Goal: Information Seeking & Learning: Find specific page/section

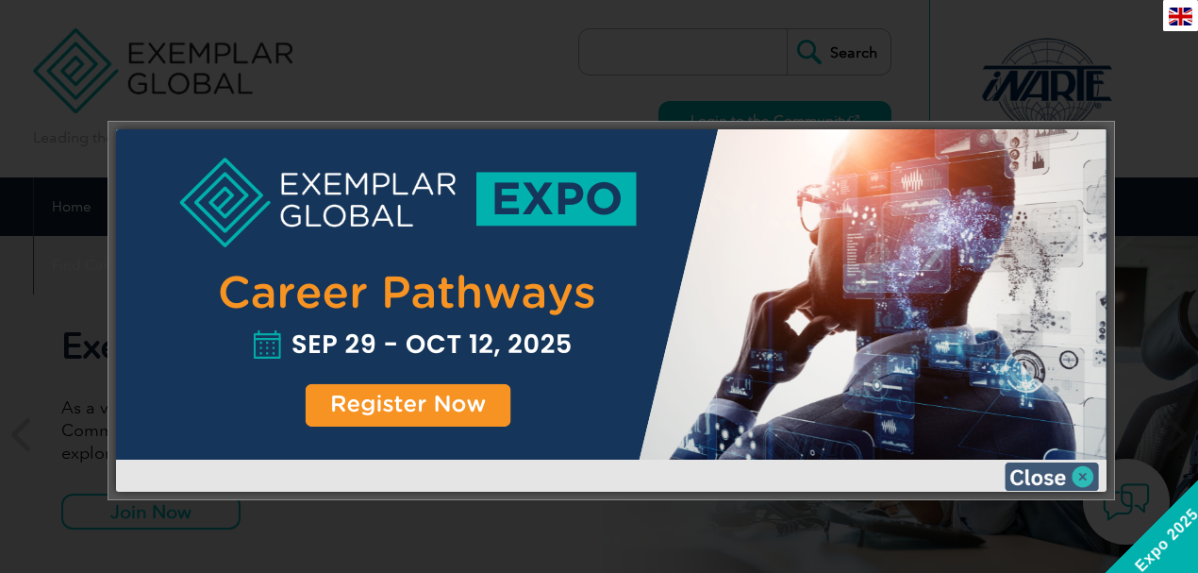
click at [1040, 475] on img at bounding box center [1051, 476] width 94 height 28
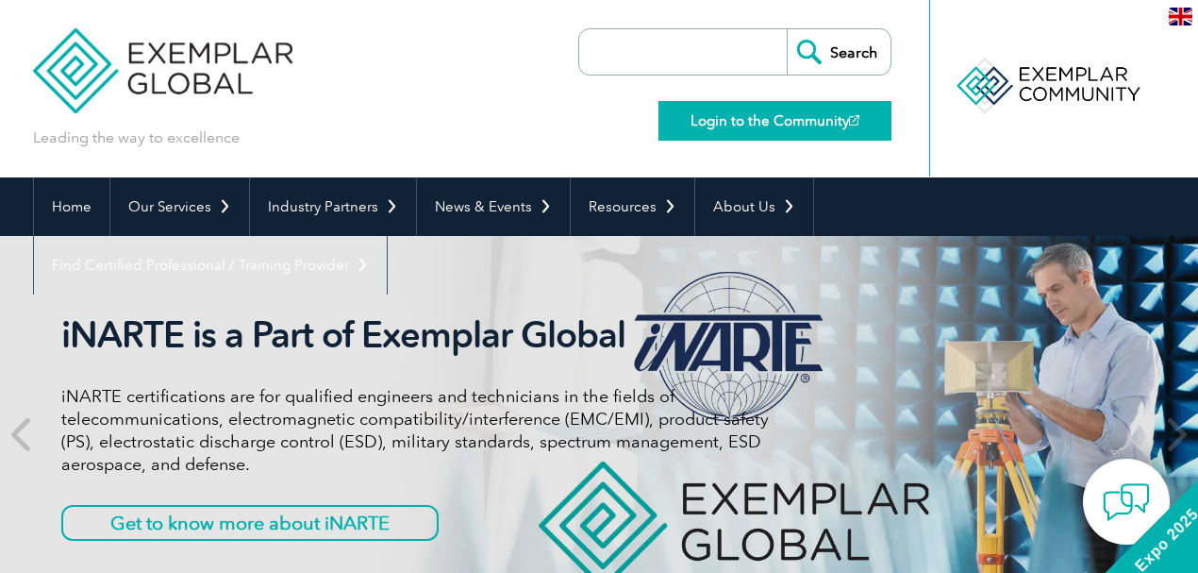
click at [787, 119] on link "Login to the Community" at bounding box center [774, 121] width 233 height 40
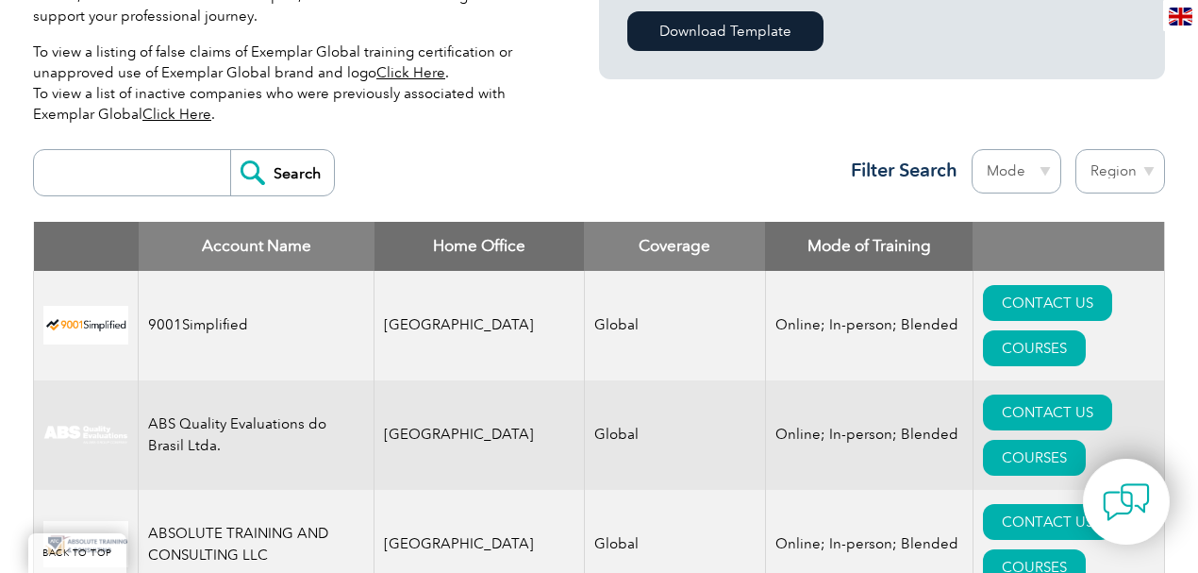
scroll to position [628, 0]
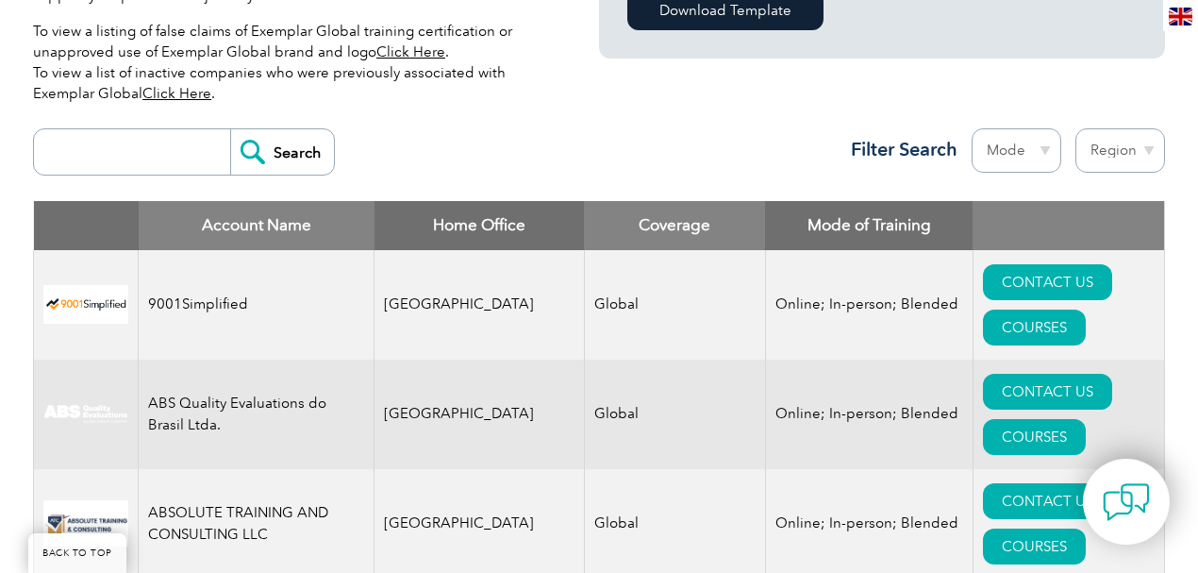
drag, startPoint x: 694, startPoint y: 127, endPoint x: 707, endPoint y: 137, distance: 16.2
click at [694, 128] on div "Search Region Australia Bahrain Bangladesh Brazil Canada Colombia Dominican Rep…" at bounding box center [599, 160] width 1132 height 82
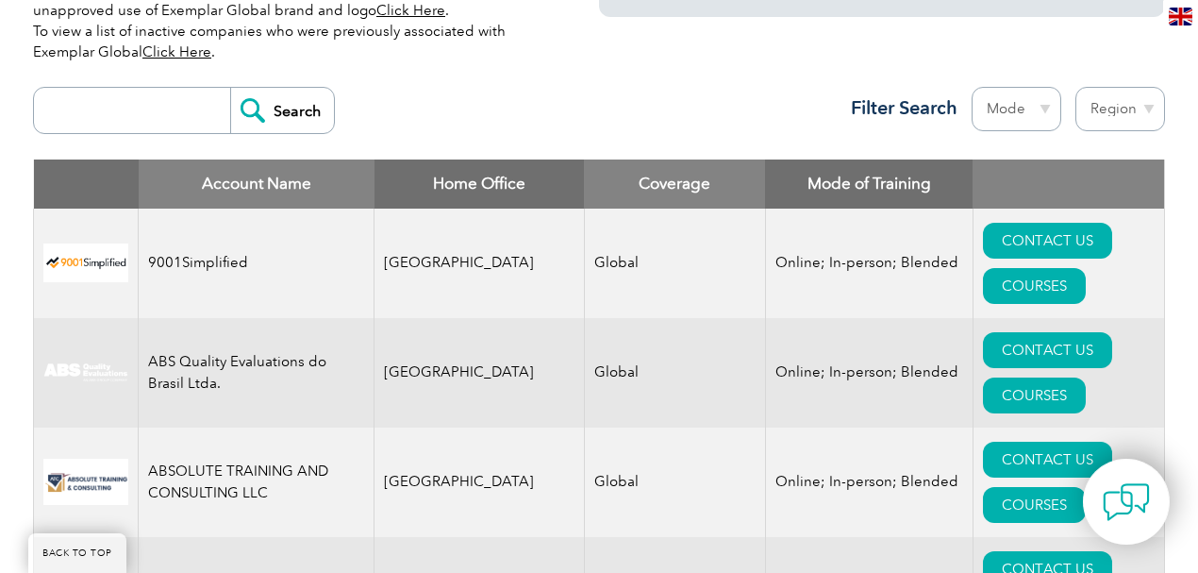
scroll to position [691, 0]
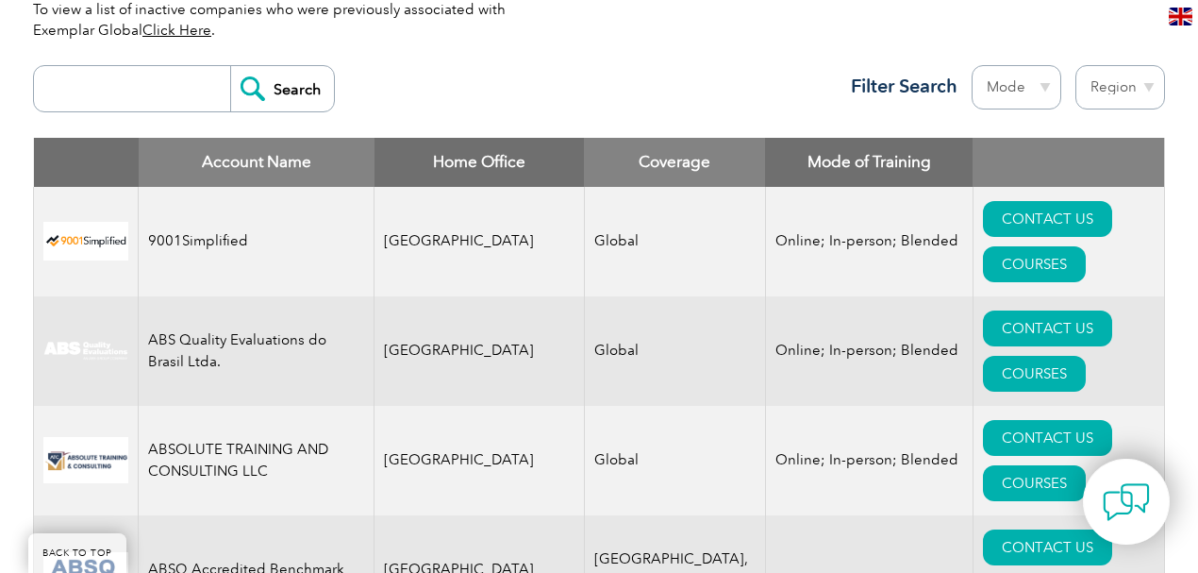
click at [1137, 79] on select "Region Australia Bahrain Bangladesh Brazil Canada Colombia Dominican Republic E…" at bounding box center [1120, 87] width 90 height 44
select select "[GEOGRAPHIC_DATA]"
click at [1075, 65] on select "Region Australia Bahrain Bangladesh Brazil Canada Colombia Dominican Republic E…" at bounding box center [1120, 87] width 90 height 44
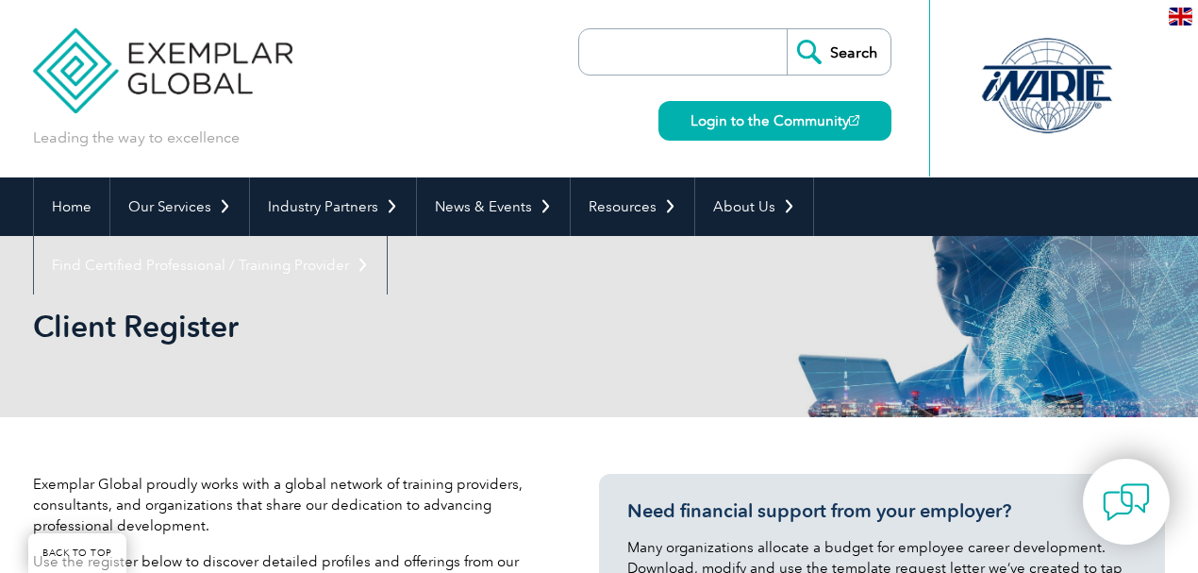
select select "[GEOGRAPHIC_DATA]"
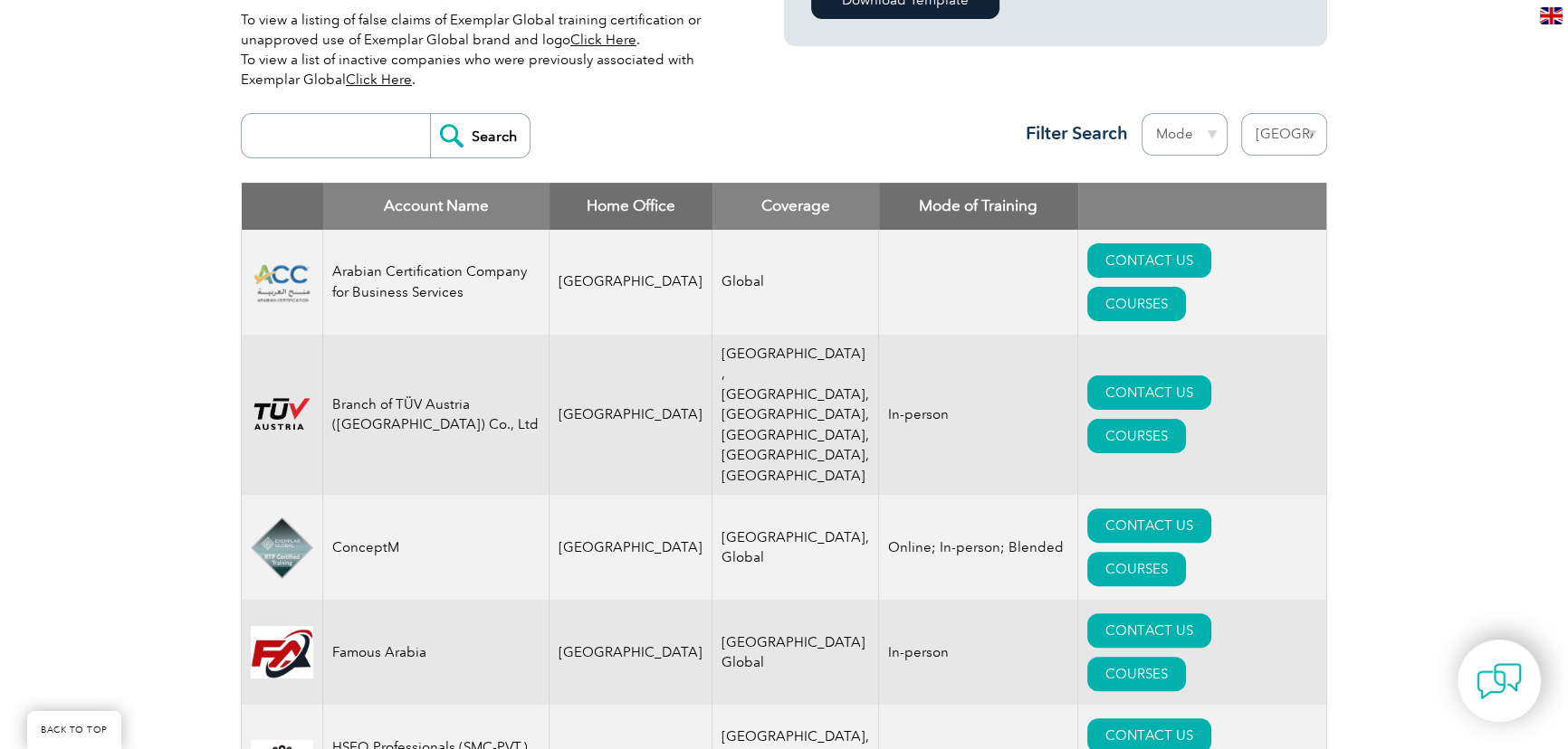
scroll to position [471, 0]
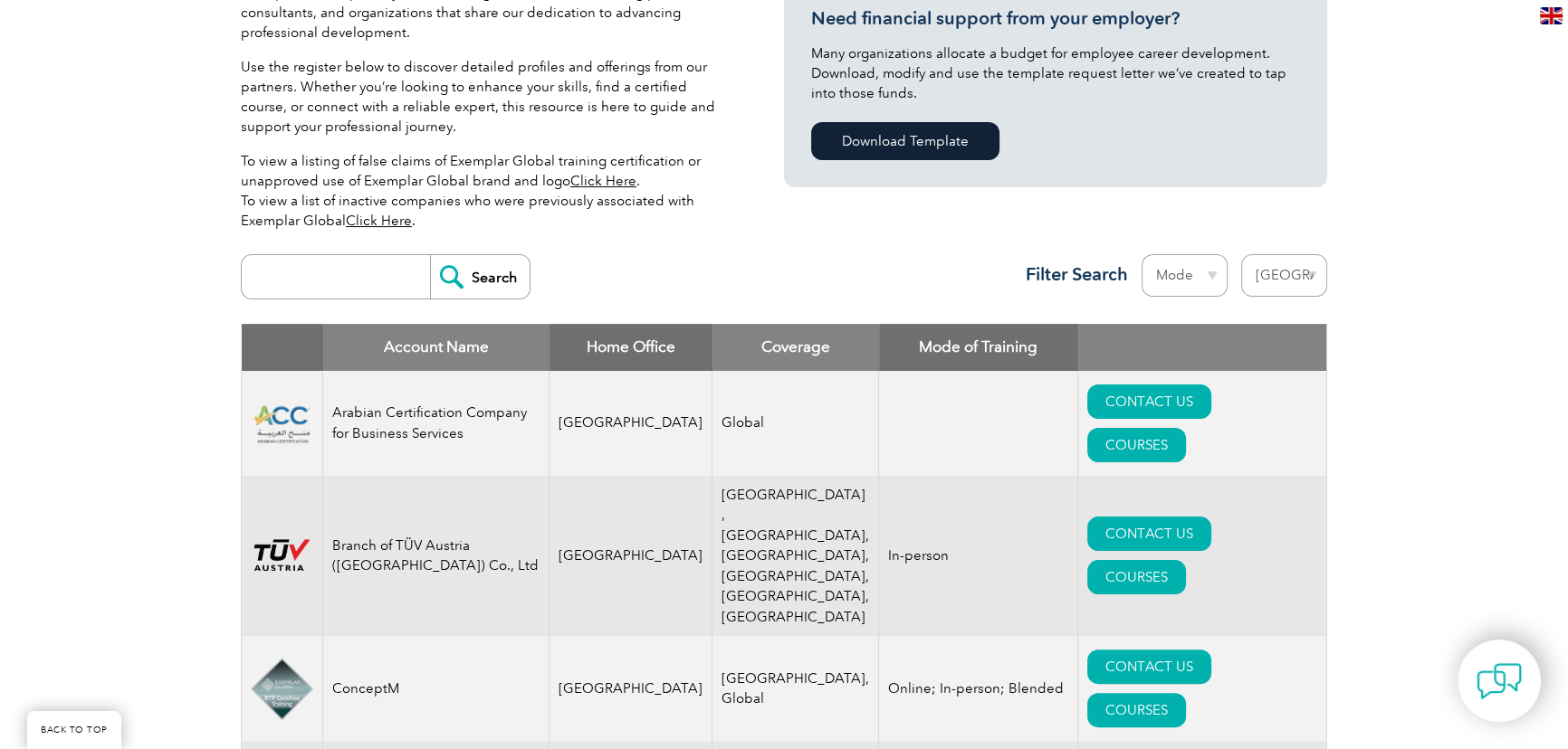
click at [1149, 273] on select "Region Australia Bahrain Bangladesh Brazil Canada Colombia Dominican Republic E…" at bounding box center [1284, 275] width 86 height 42
select select
click at [1149, 254] on select "Region Australia Bahrain Bangladesh Brazil Canada Colombia Dominican Republic E…" at bounding box center [1284, 275] width 86 height 42
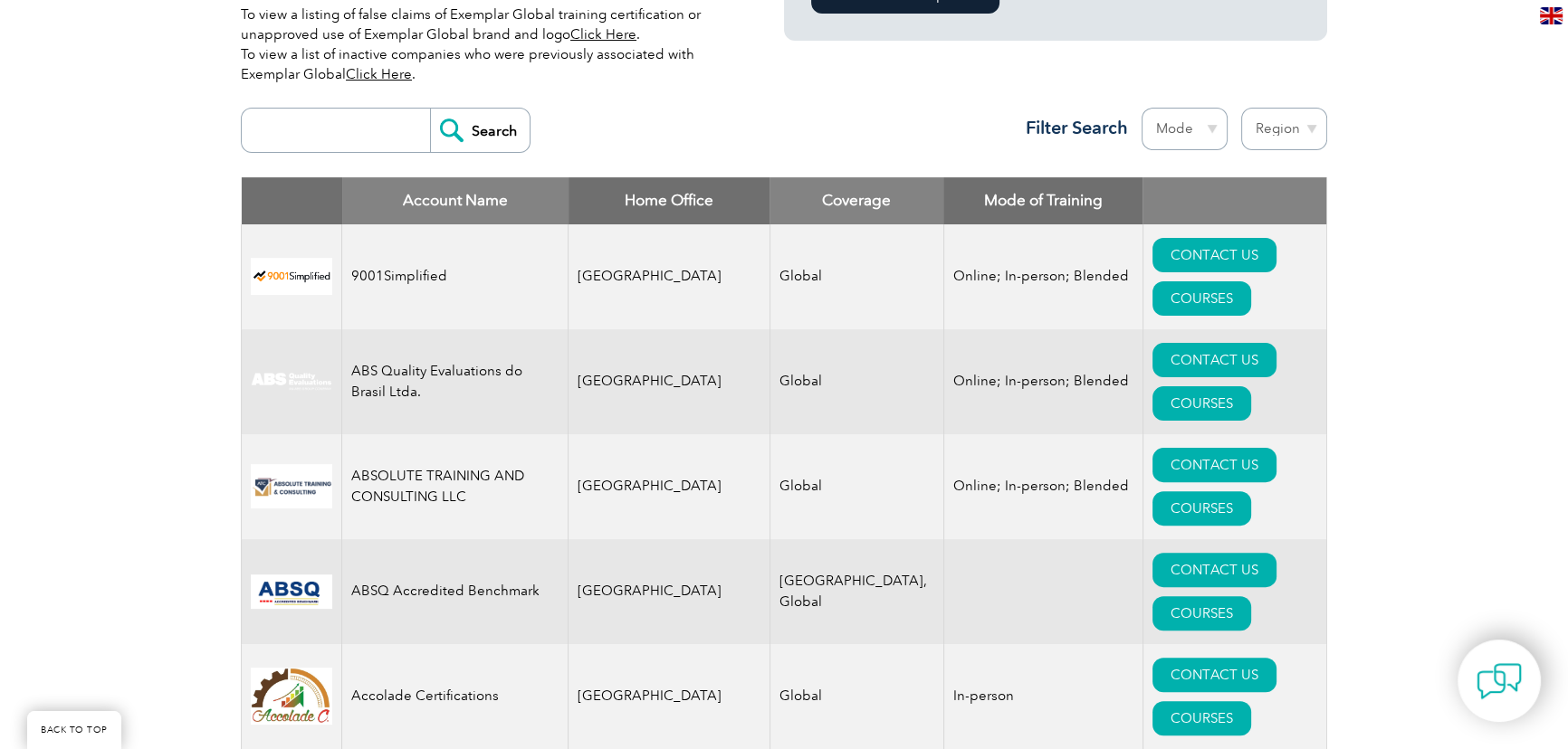
scroll to position [658, 0]
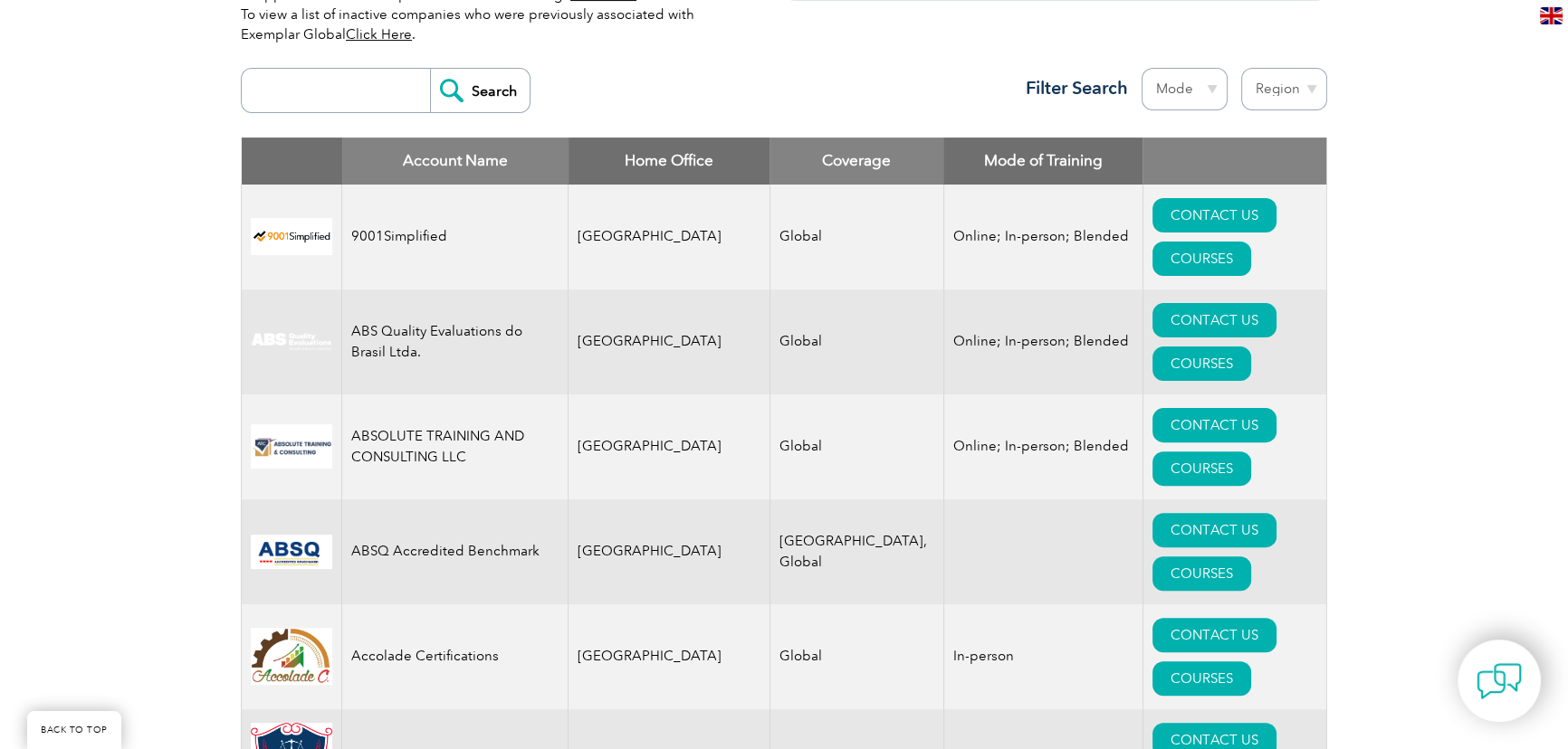
drag, startPoint x: 346, startPoint y: 87, endPoint x: 415, endPoint y: 82, distance: 69.2
click at [346, 87] on input "search" at bounding box center [340, 90] width 179 height 43
type input "industrial"
click at [458, 86] on input "Search" at bounding box center [480, 90] width 100 height 43
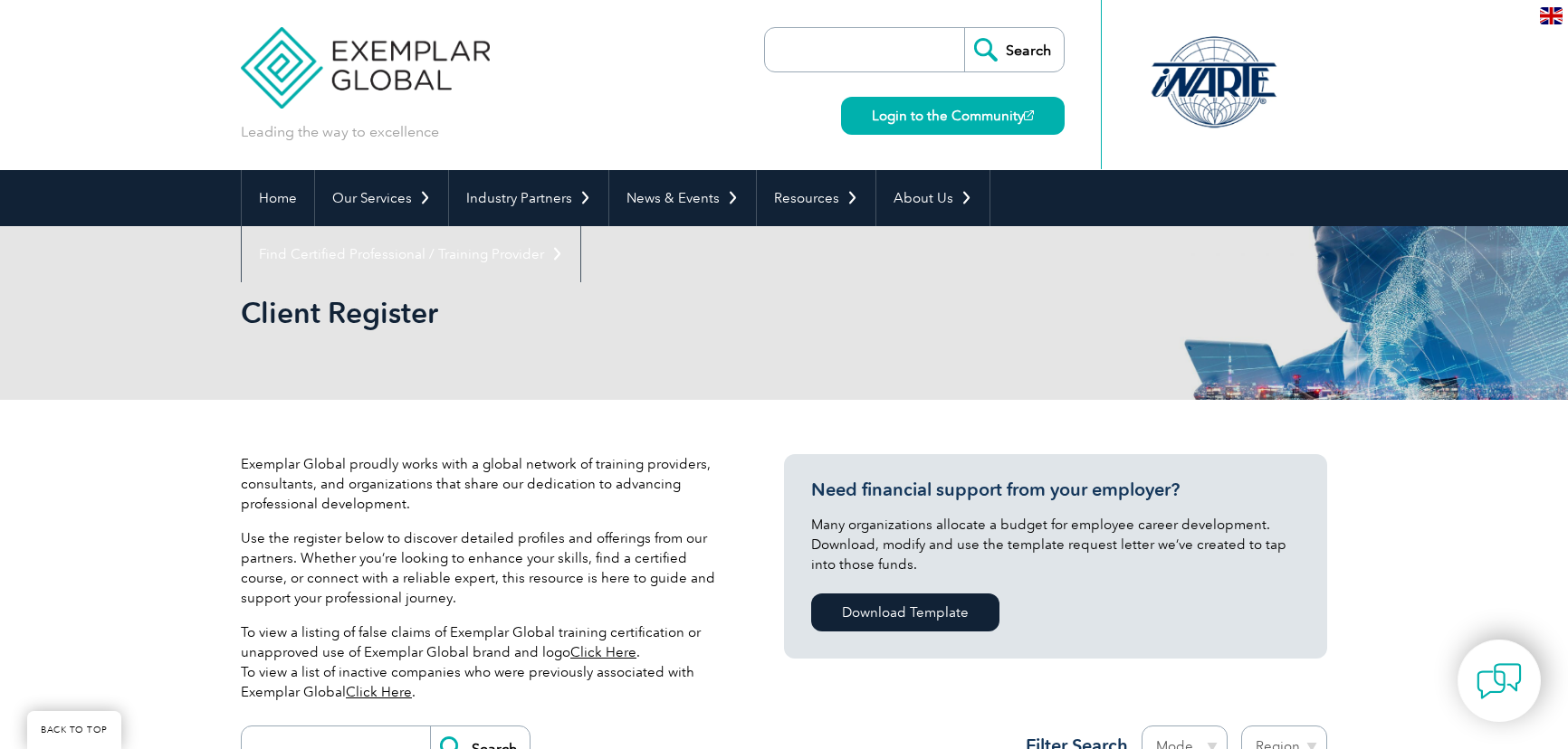
scroll to position [257, 0]
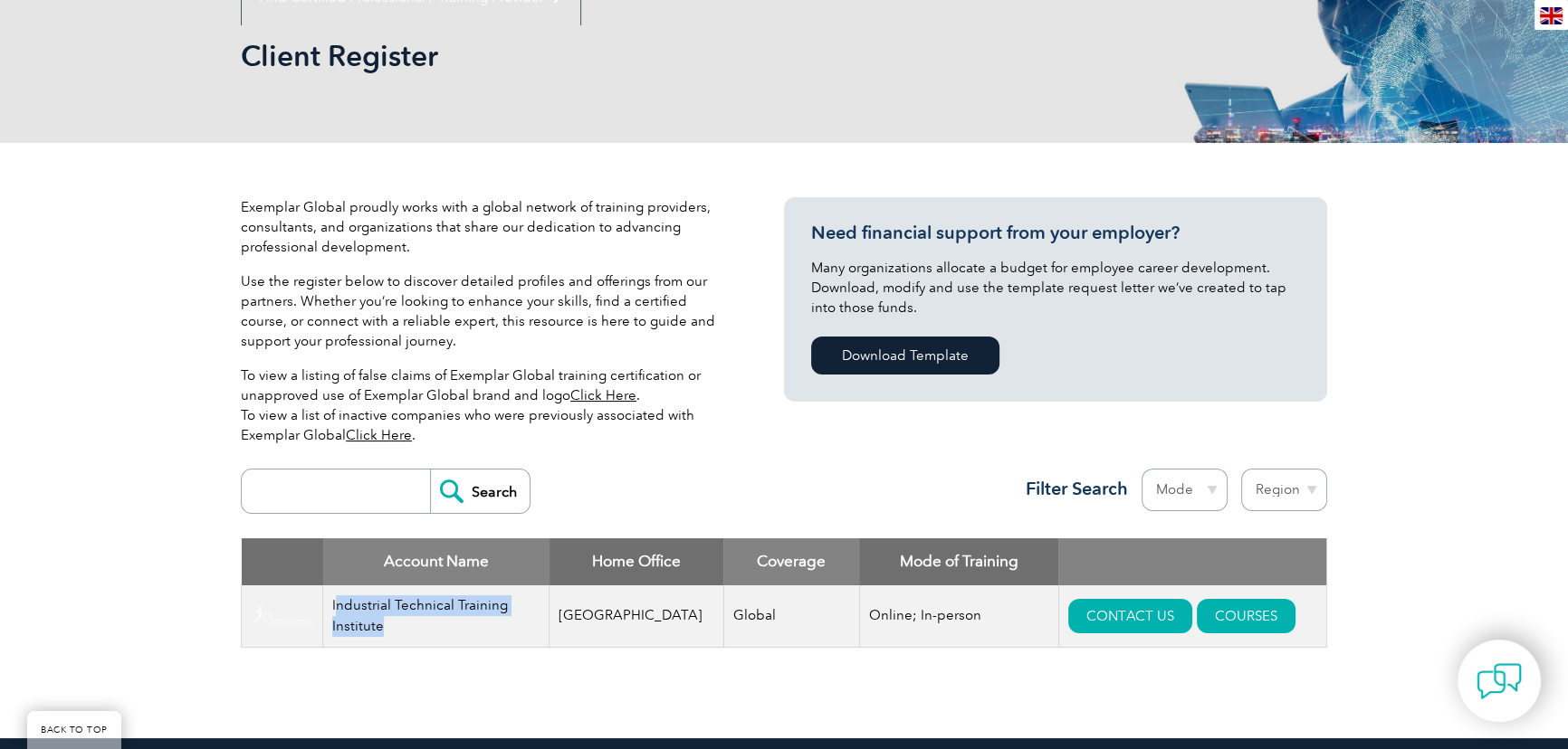
drag, startPoint x: 341, startPoint y: 604, endPoint x: 537, endPoint y: 615, distance: 196.3
click at [537, 615] on td "Industrial Technical Training Institute" at bounding box center [437, 616] width 226 height 62
click at [447, 612] on td "Industrial Technical Training Institute" at bounding box center [437, 616] width 226 height 62
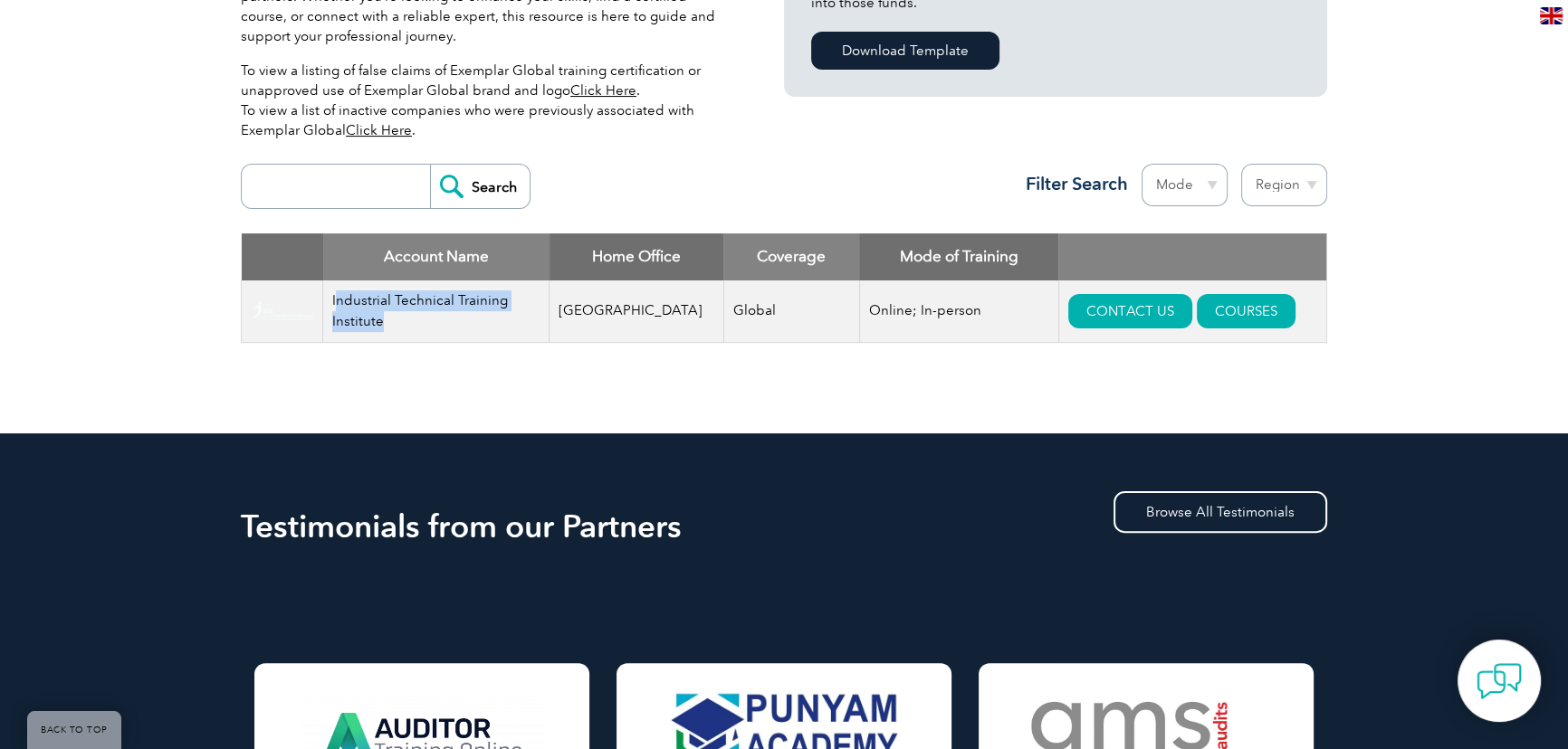
scroll to position [575, 0]
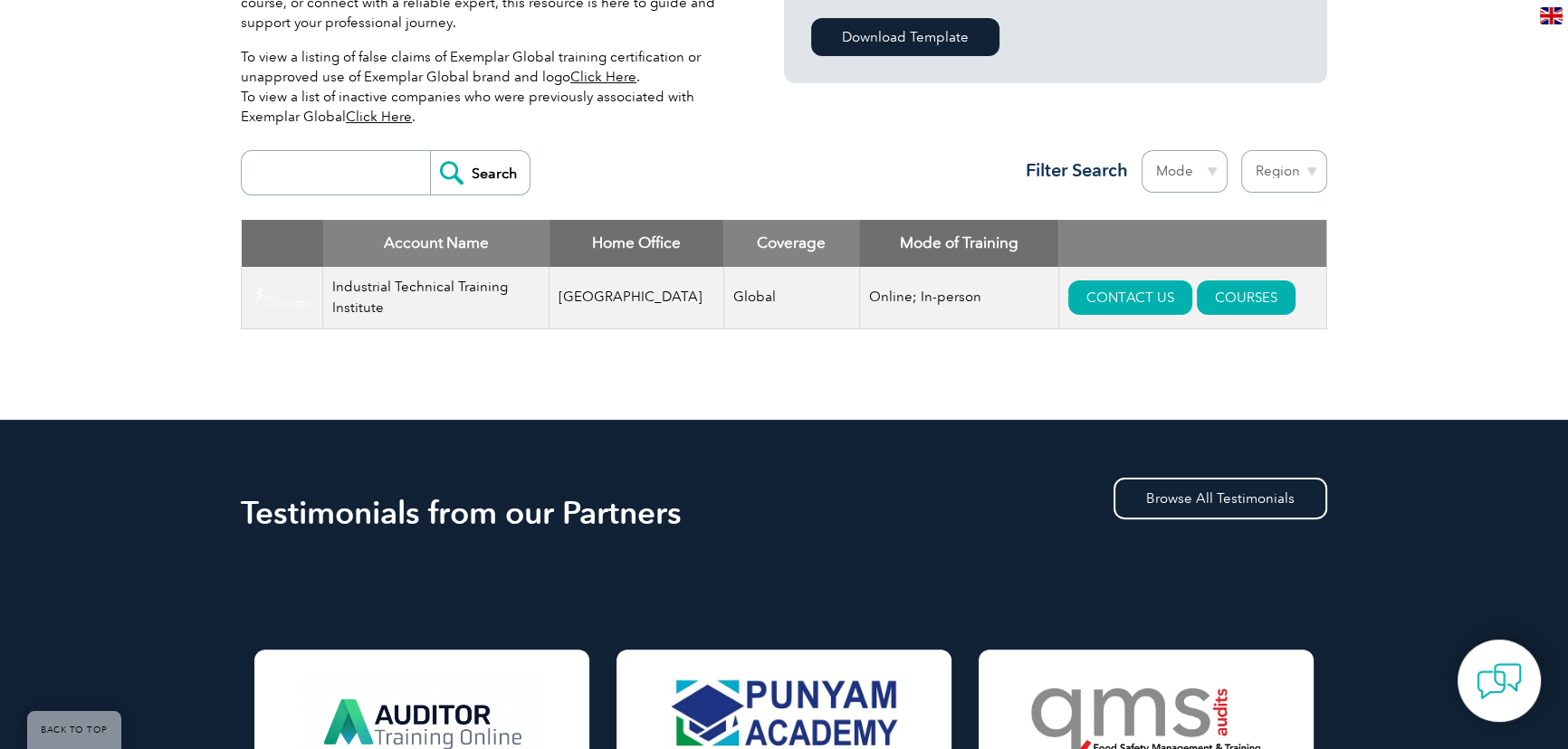
click at [351, 178] on input "search" at bounding box center [340, 173] width 179 height 43
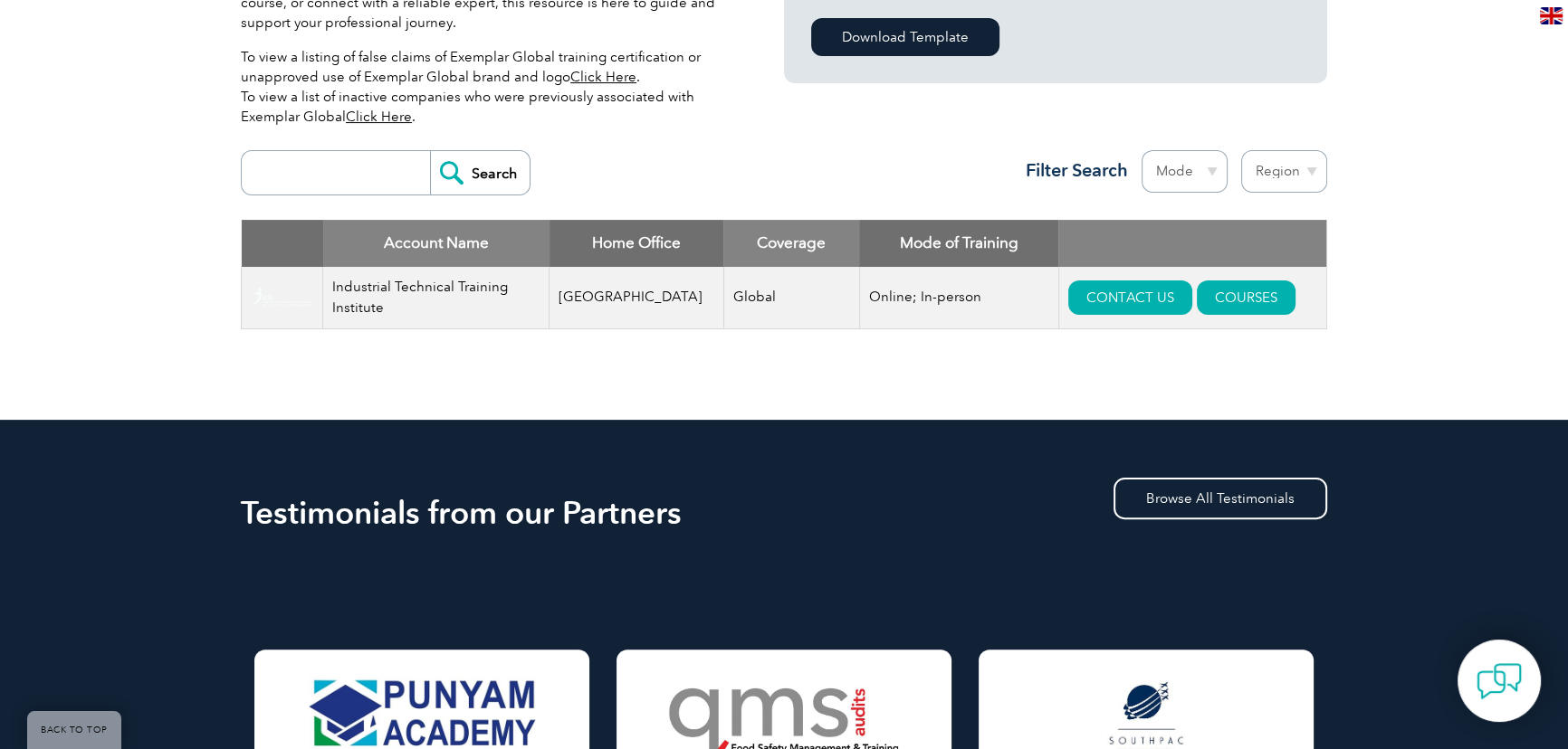
type input "ITTI"
click at [477, 169] on input "Search" at bounding box center [480, 173] width 100 height 43
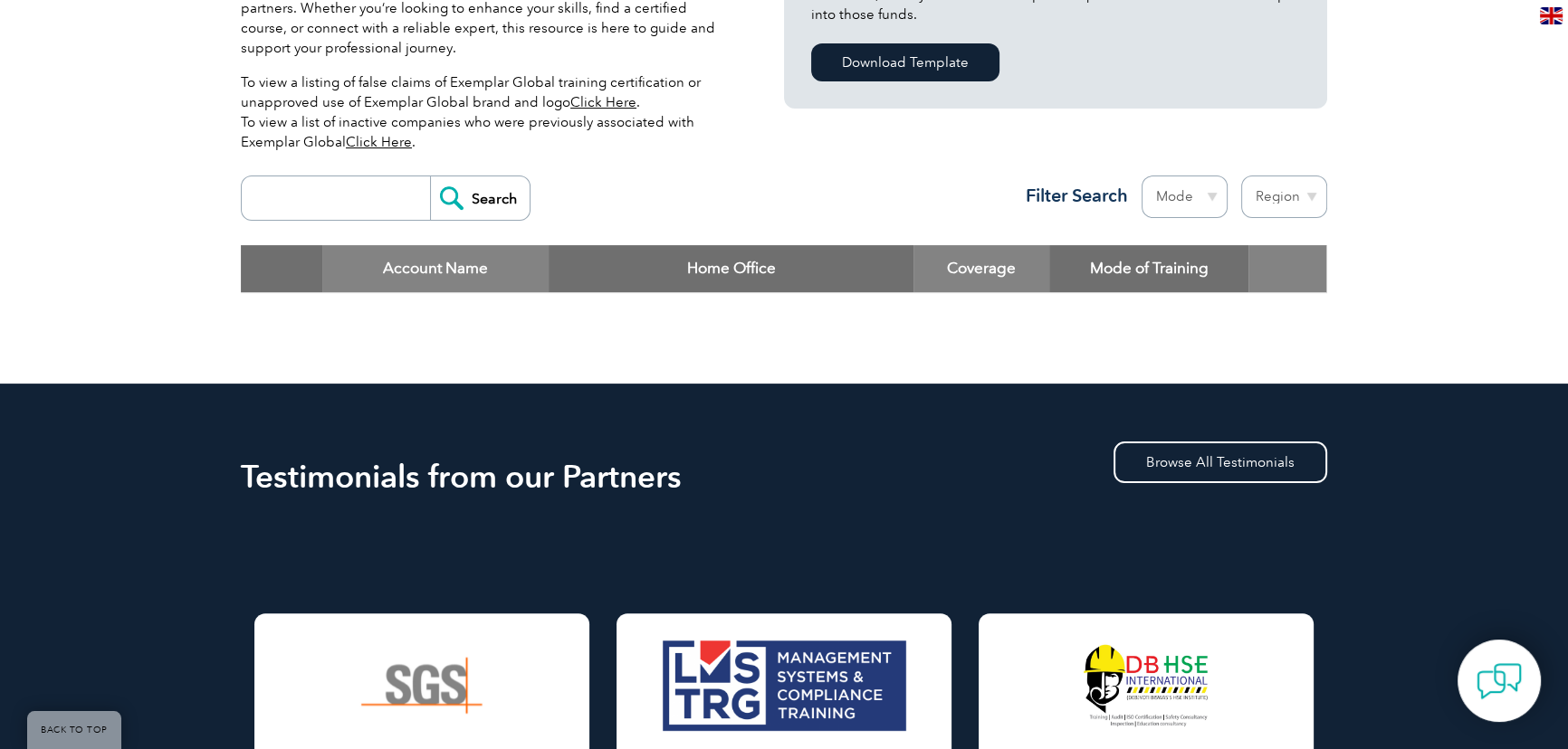
scroll to position [575, 0]
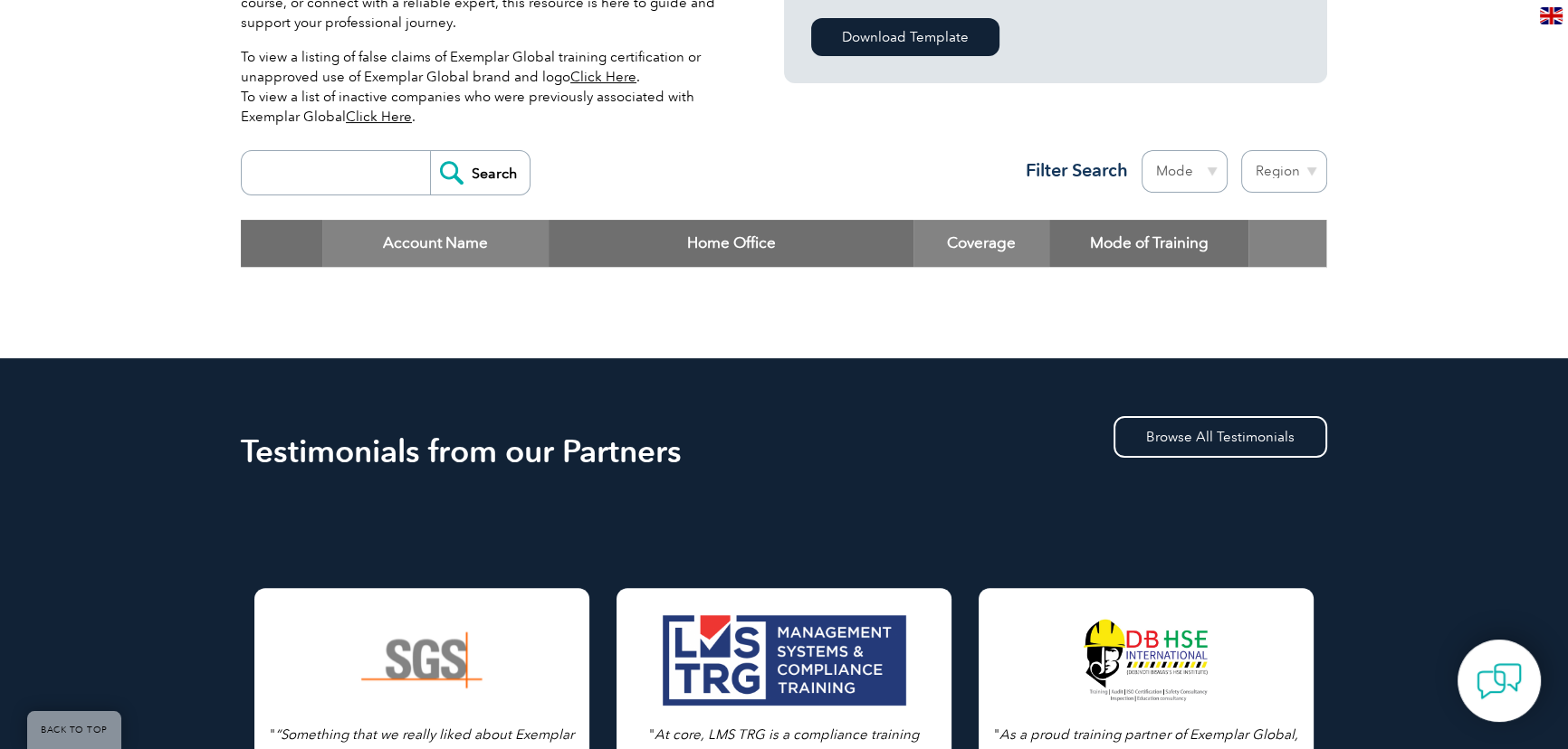
click at [347, 160] on input "search" at bounding box center [340, 173] width 179 height 43
type input "industrial"
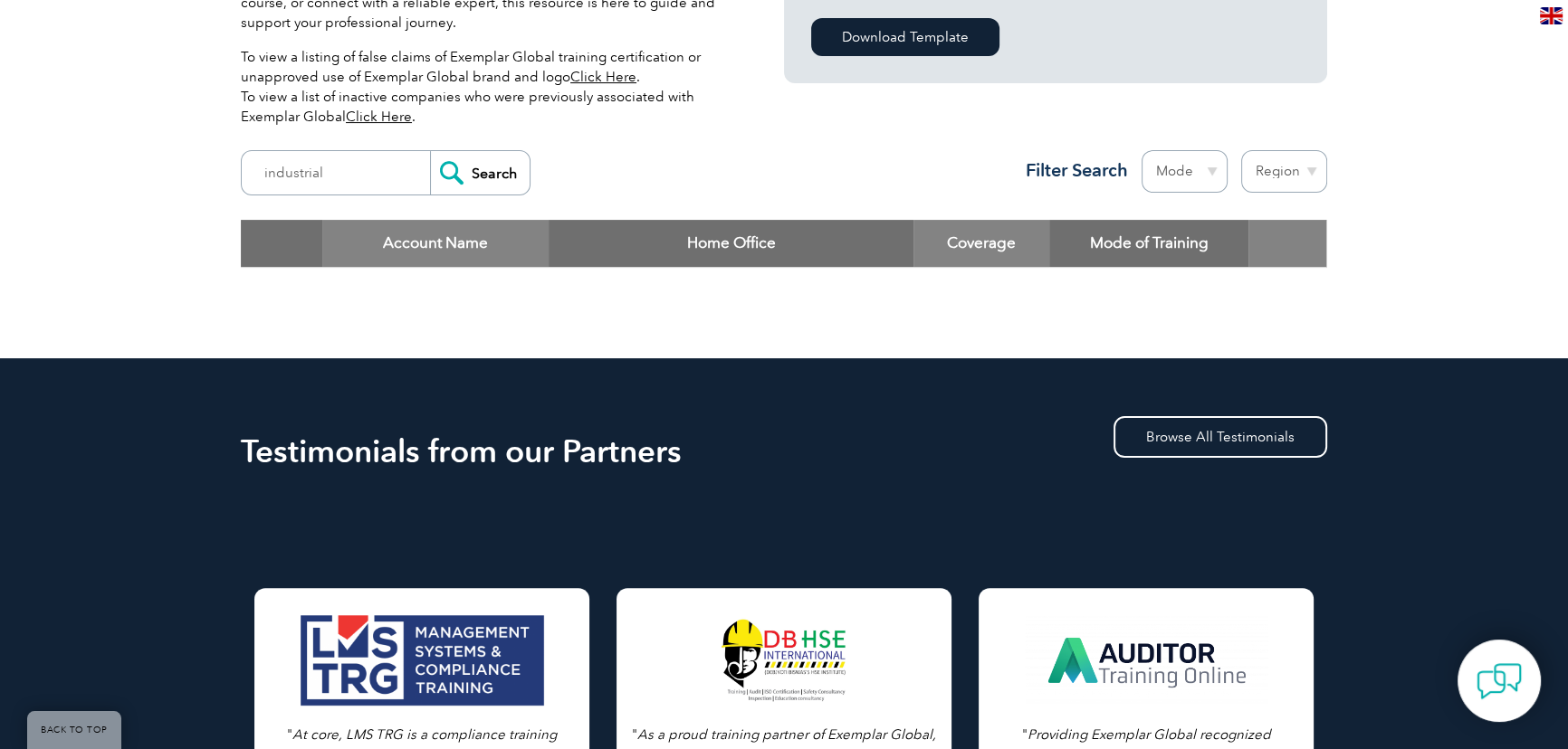
click at [491, 172] on input "Search" at bounding box center [480, 173] width 100 height 43
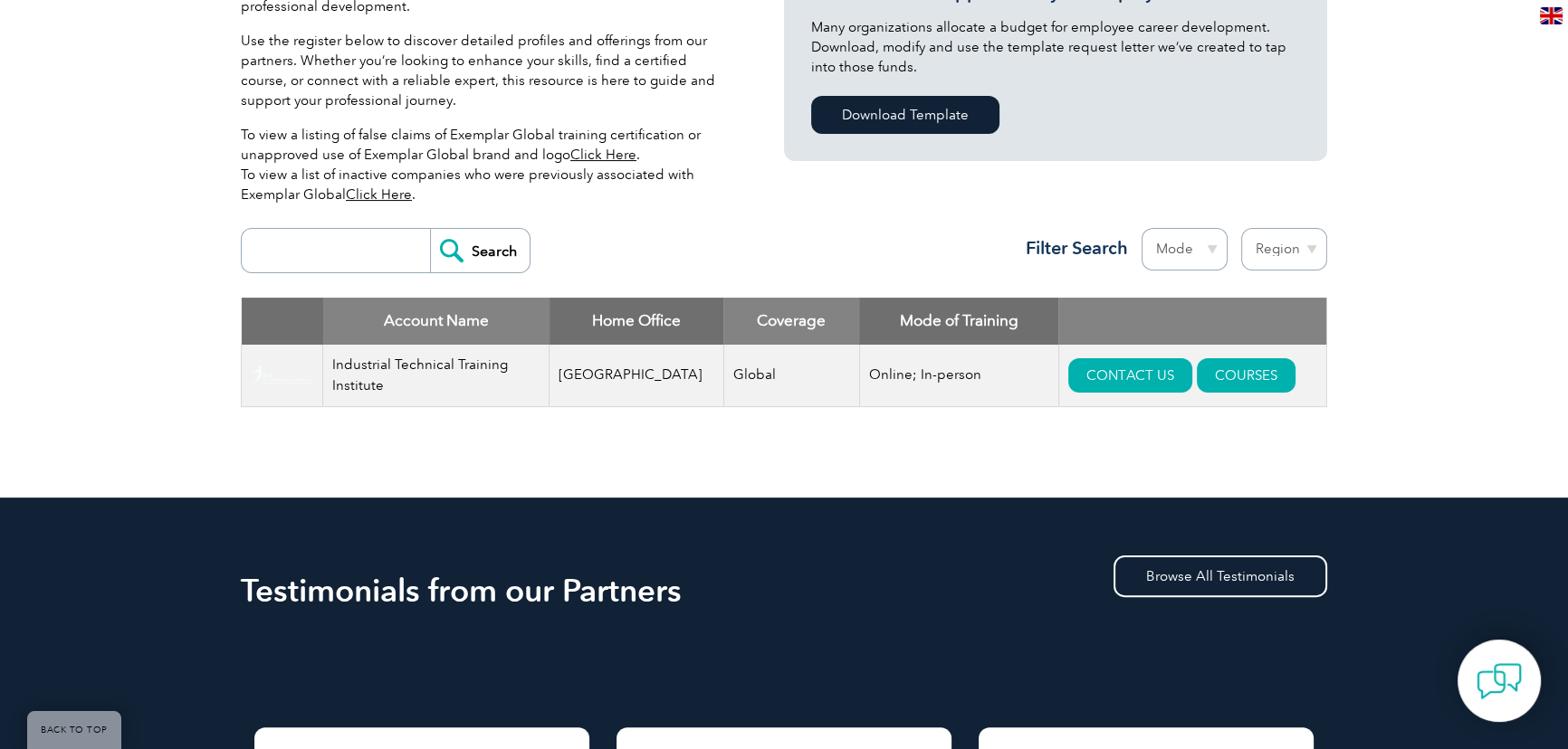
scroll to position [493, 0]
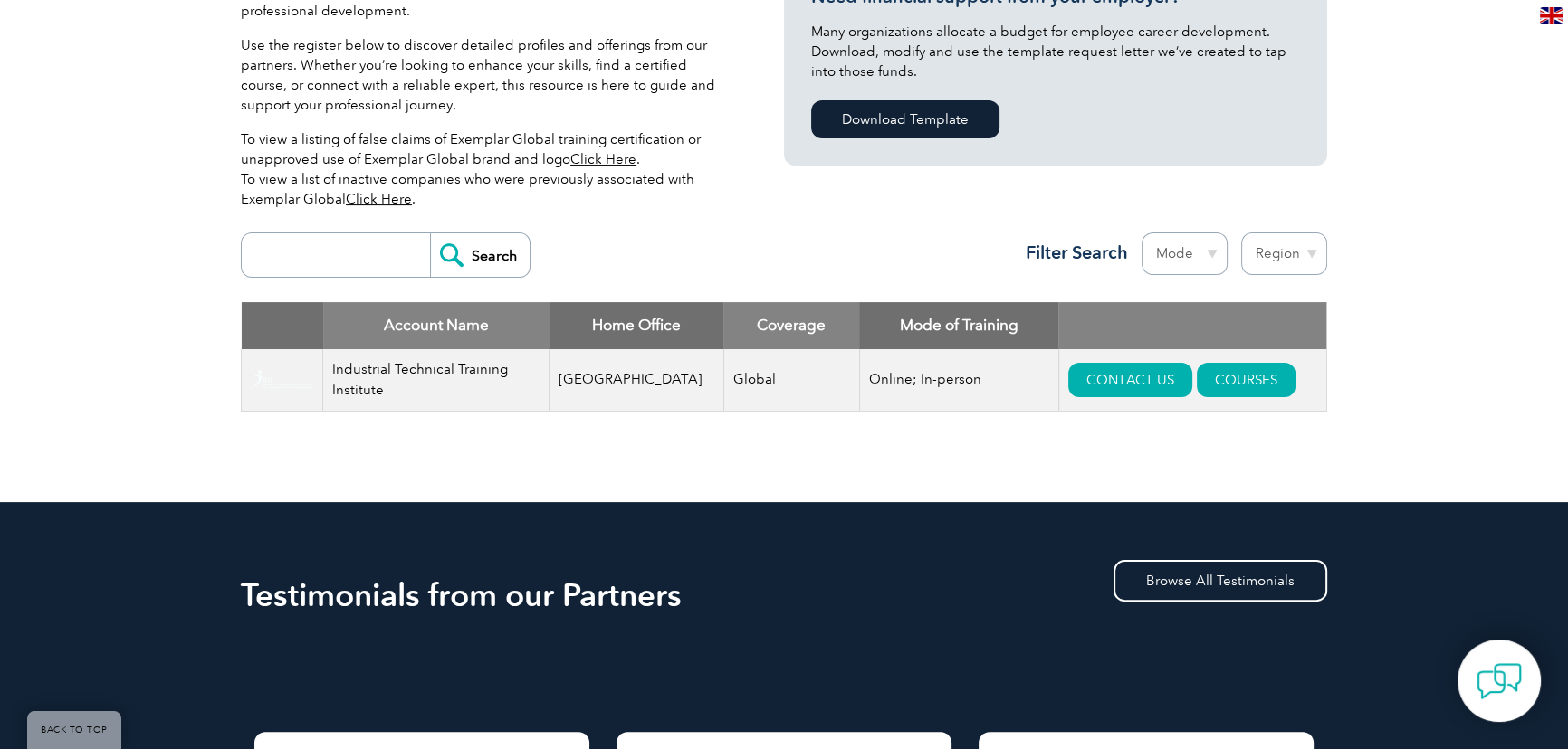
click at [1301, 255] on select "Region Australia Bahrain Bangladesh Brazil Canada Colombia Dominican Republic E…" at bounding box center [1284, 253] width 86 height 42
select select "[GEOGRAPHIC_DATA]"
click at [1241, 232] on select "Region Australia Bahrain Bangladesh Brazil Canada Colombia Dominican Republic E…" at bounding box center [1284, 253] width 86 height 42
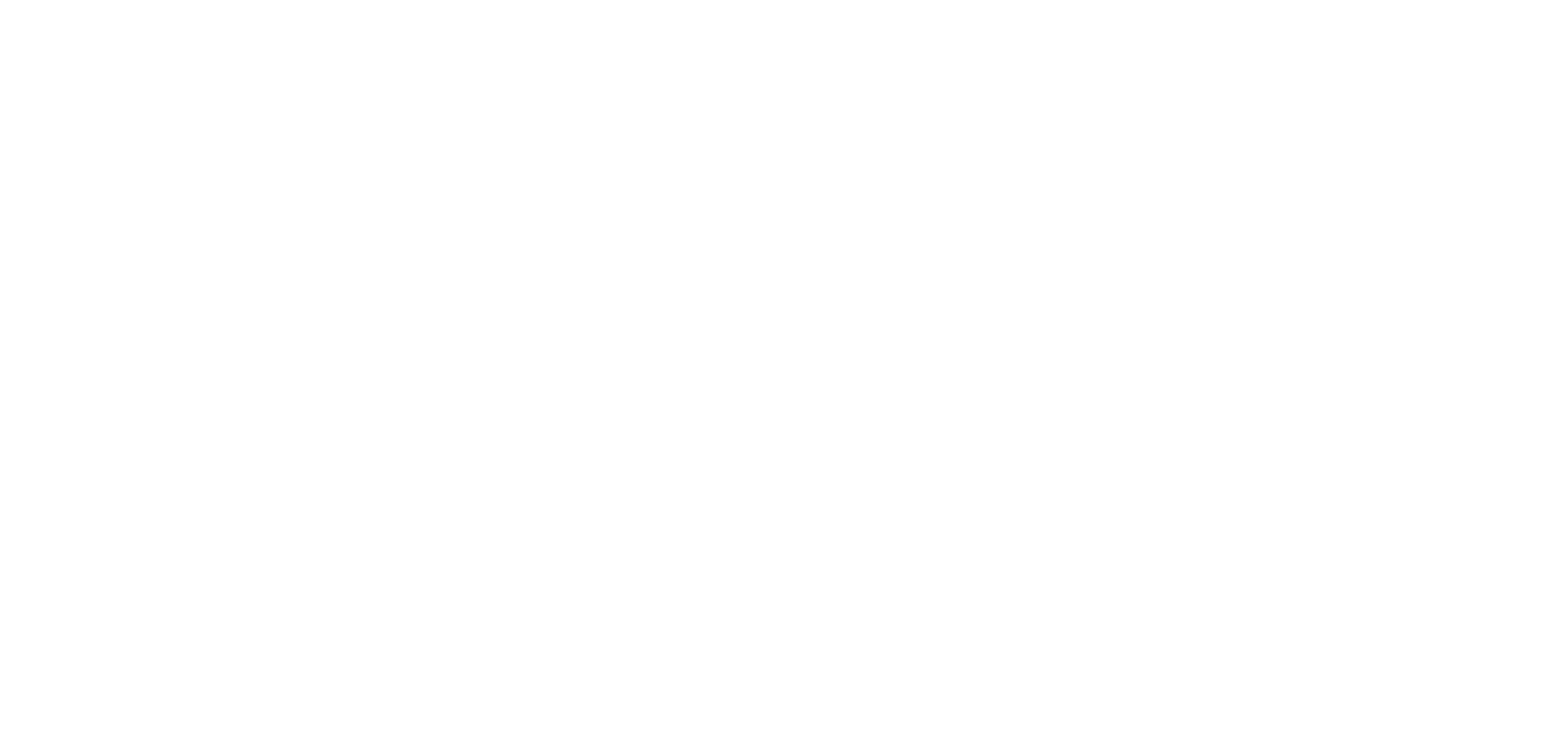
select select "[GEOGRAPHIC_DATA]"
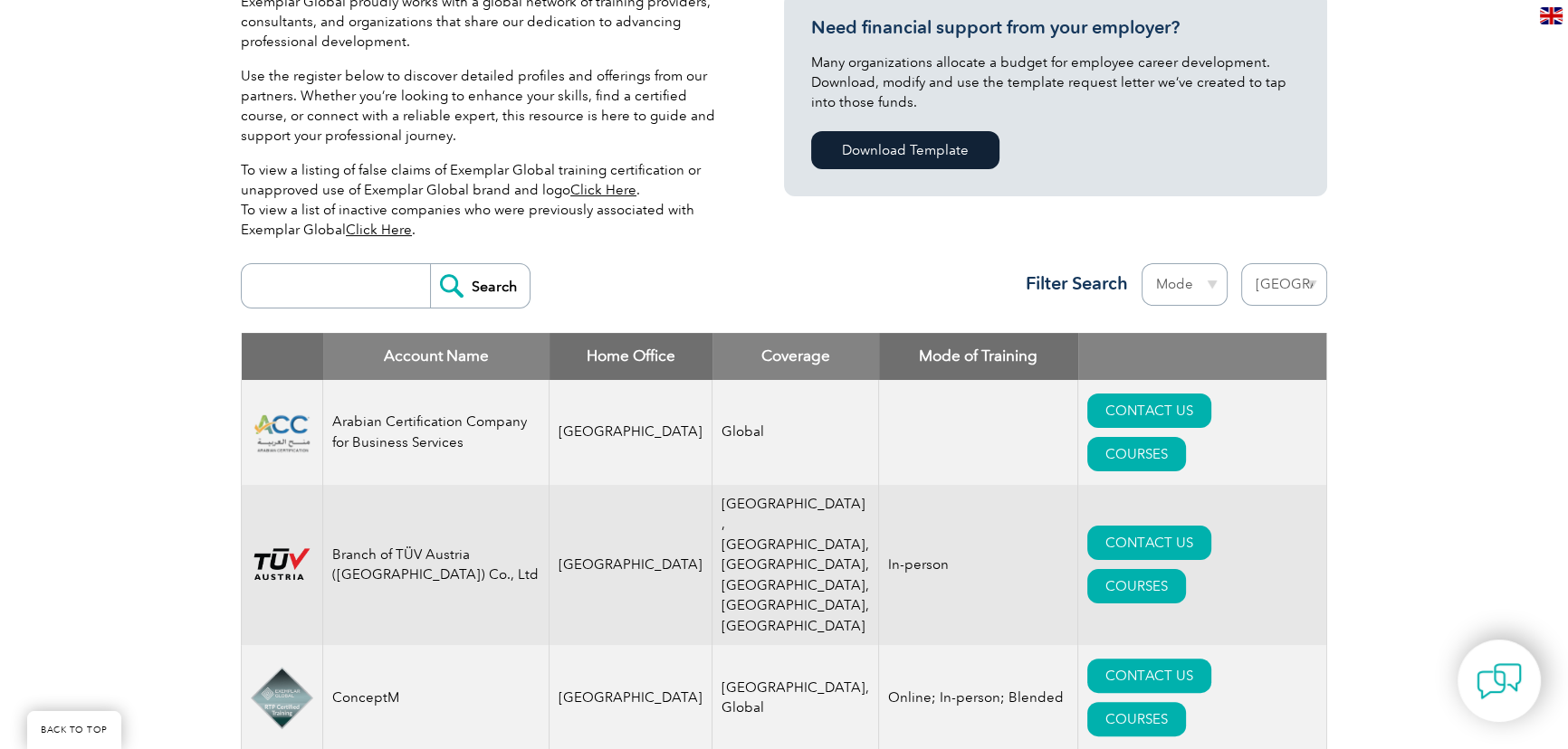
scroll to position [410, 0]
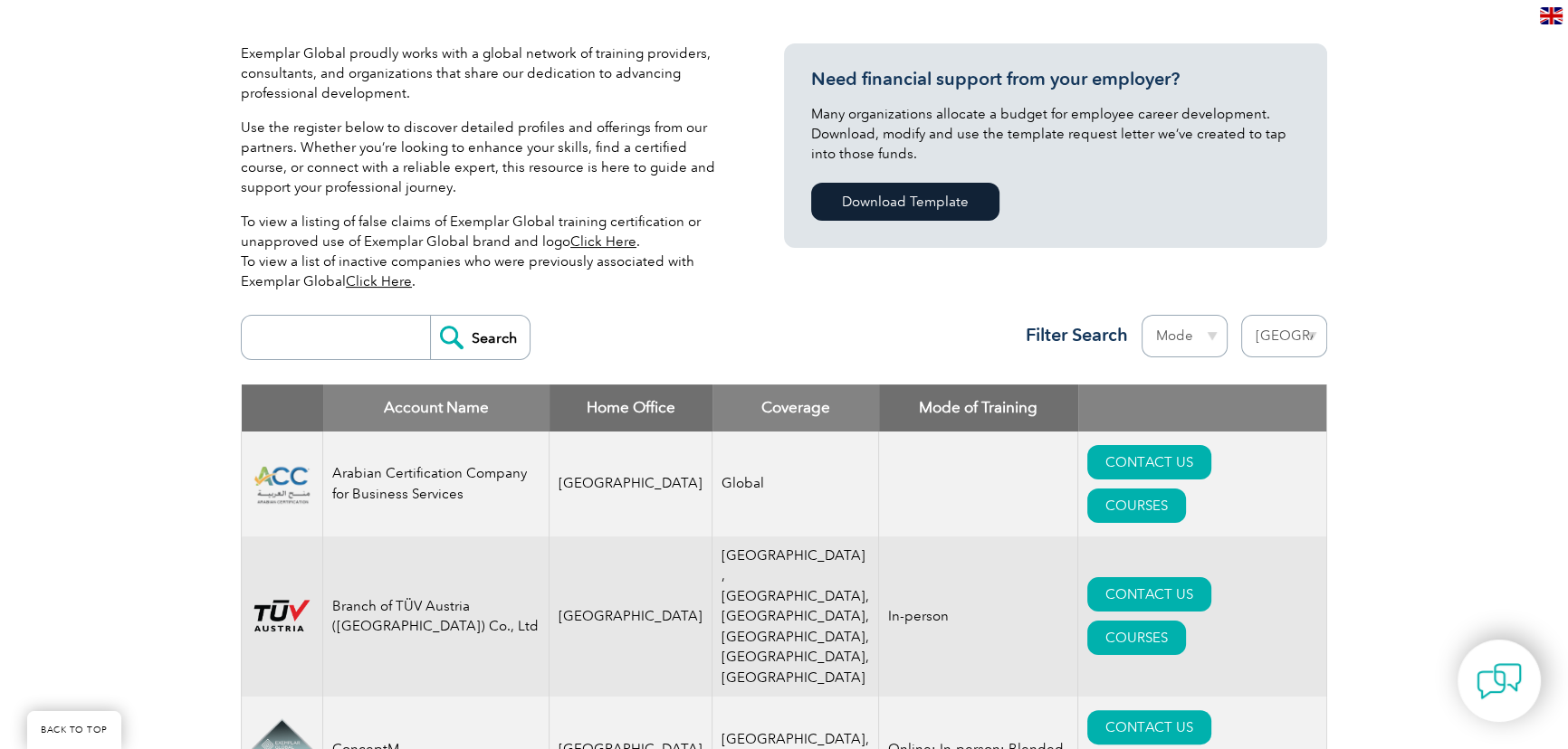
click at [1192, 342] on select "Mode Online In-person Blended" at bounding box center [1184, 336] width 86 height 42
select select "Online"
click at [1141, 315] on select "Mode Online In-person Blended" at bounding box center [1184, 336] width 86 height 42
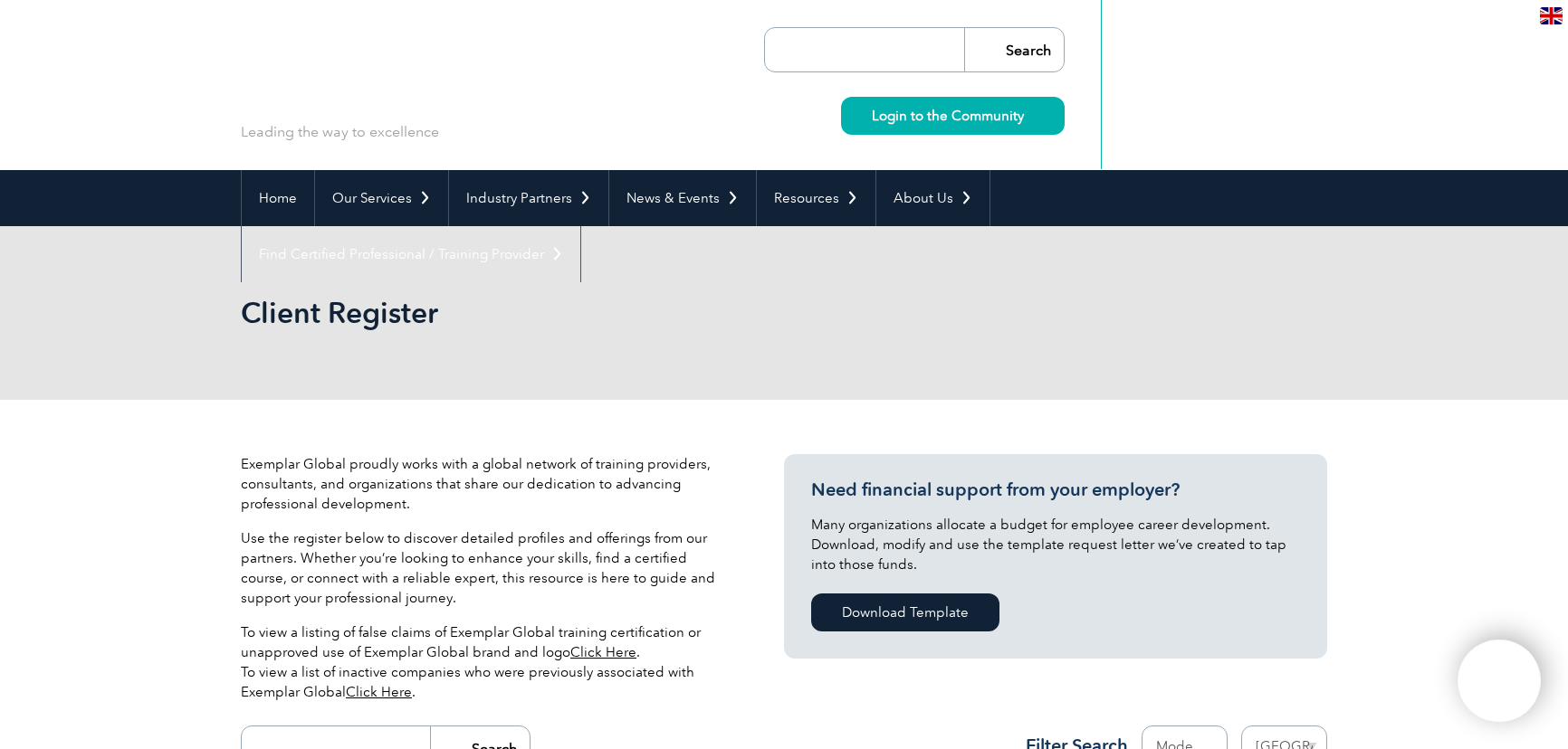
select select "[GEOGRAPHIC_DATA]"
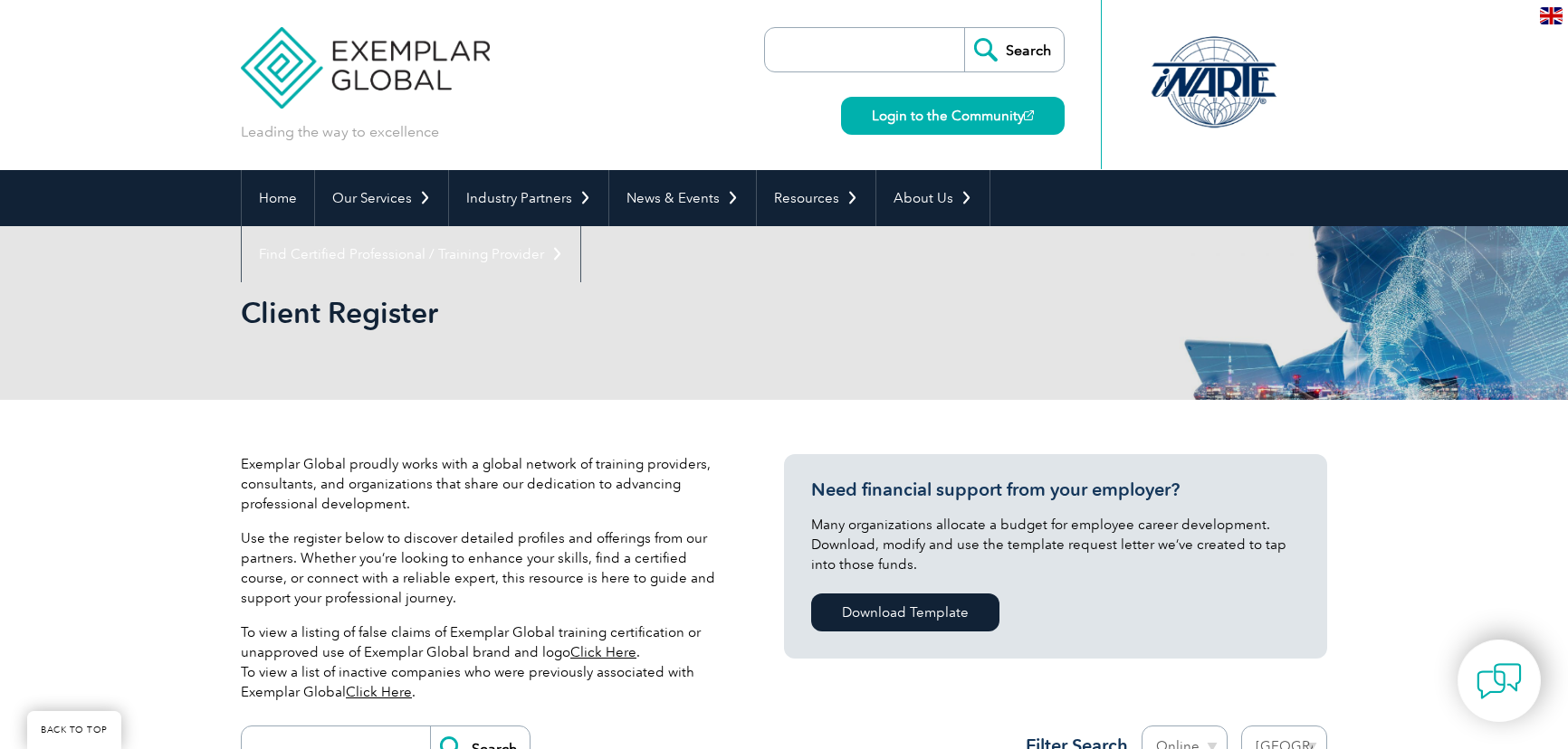
select select "[GEOGRAPHIC_DATA]"
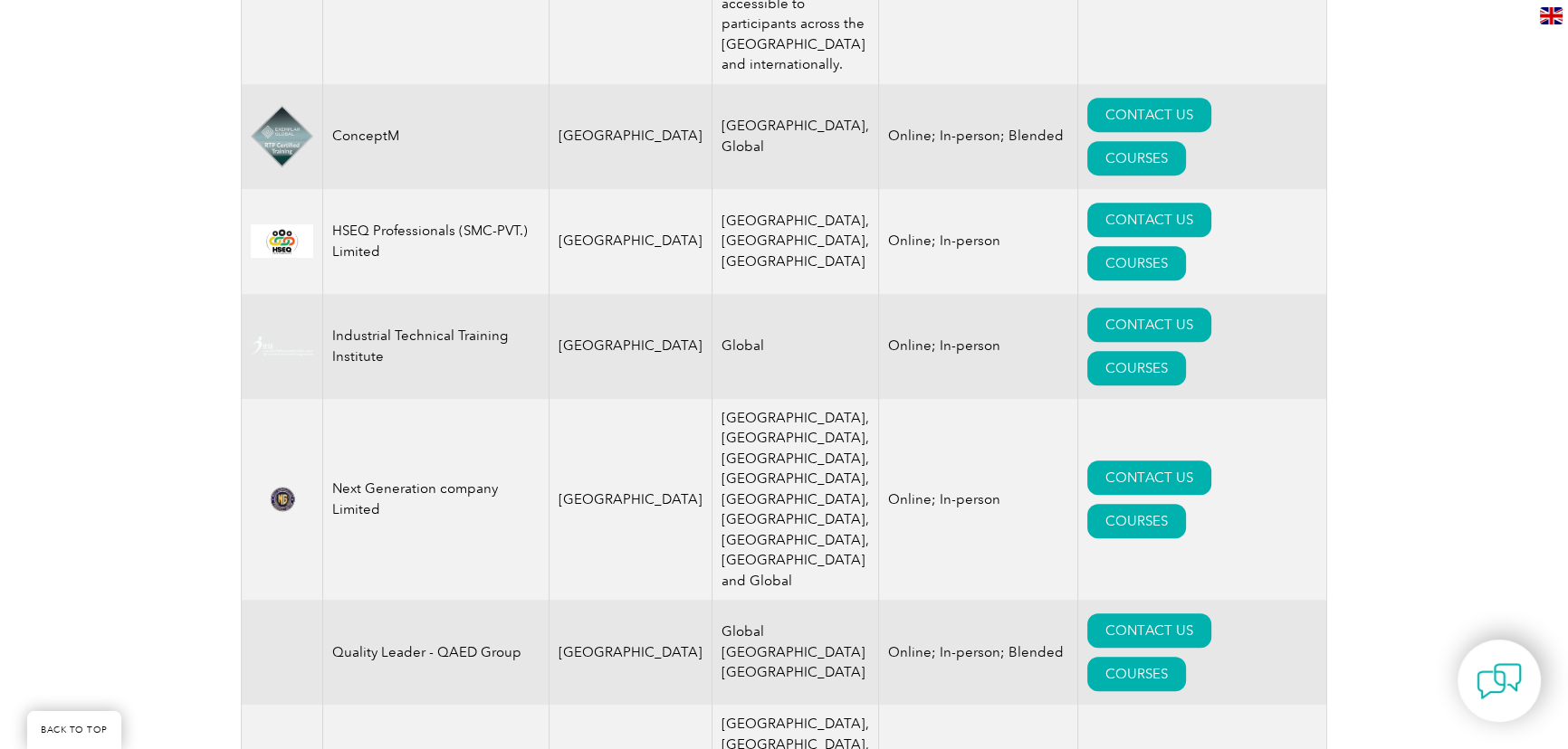
scroll to position [1049, 0]
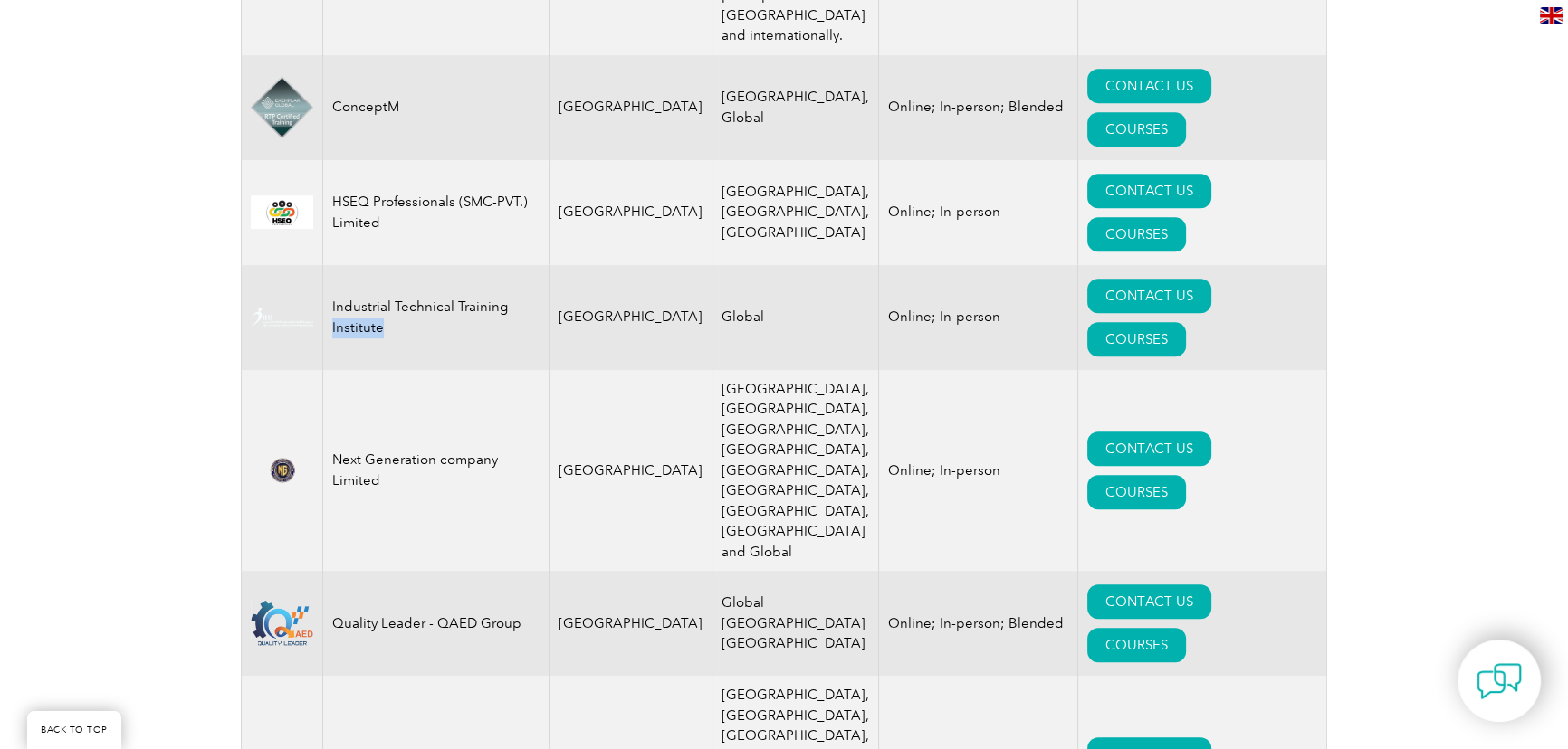
drag, startPoint x: 337, startPoint y: 331, endPoint x: 487, endPoint y: 338, distance: 150.2
click at [487, 338] on td "Industrial Technical Training Institute" at bounding box center [437, 316] width 226 height 105
drag, startPoint x: 857, startPoint y: 329, endPoint x: 1002, endPoint y: 324, distance: 145.1
click at [1002, 324] on td "Online; In-person" at bounding box center [979, 316] width 200 height 105
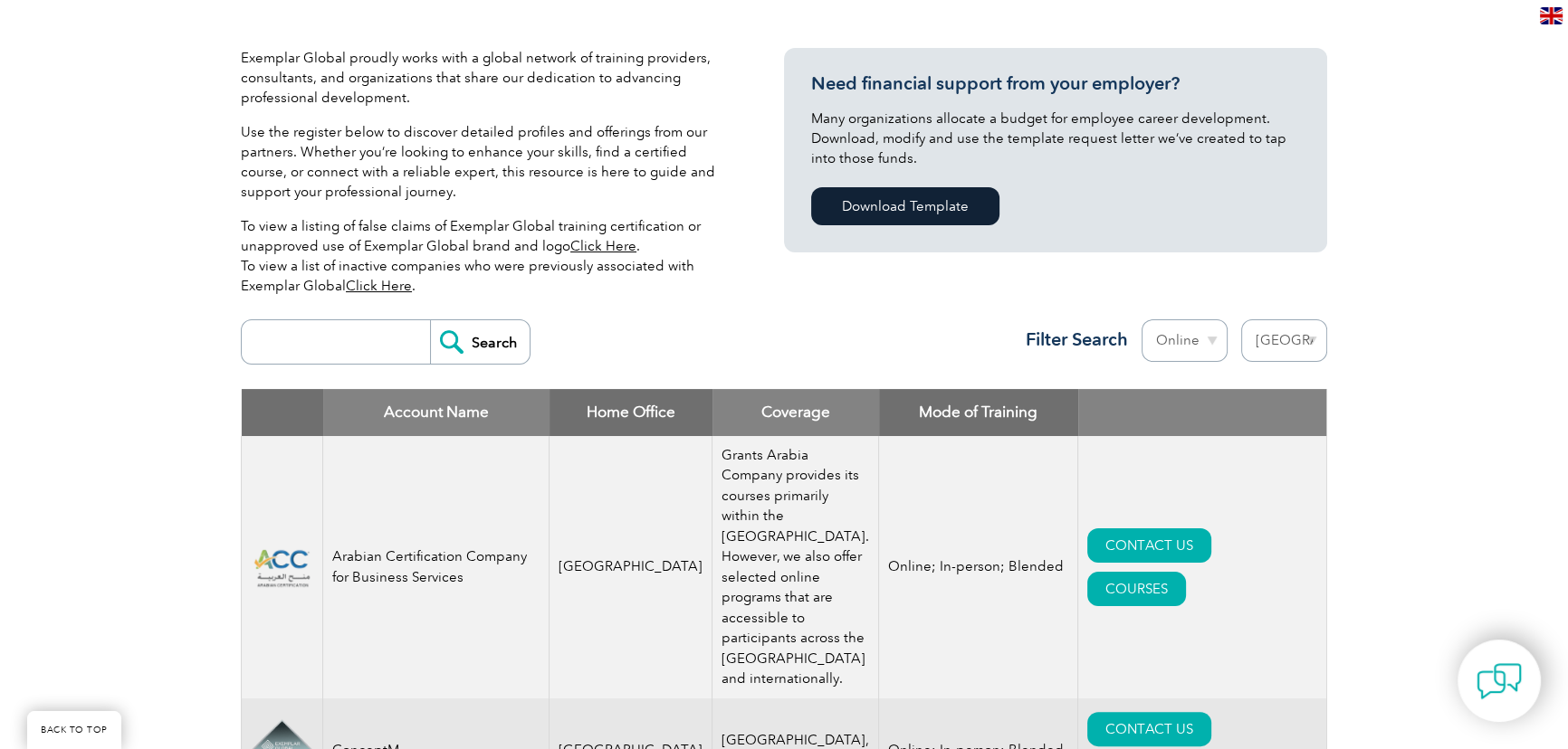
scroll to position [391, 0]
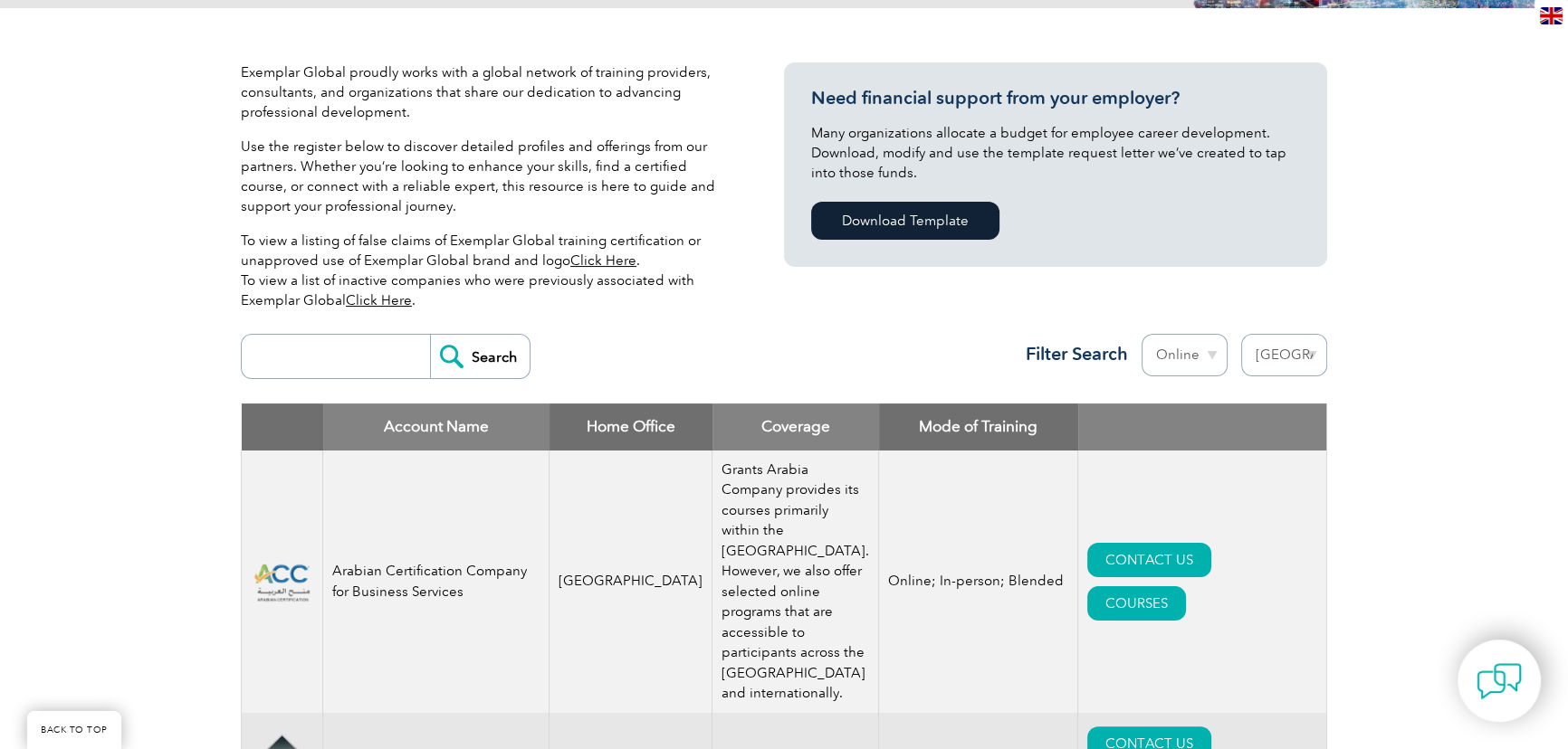
click at [1181, 353] on select "Mode Online In-person Blended" at bounding box center [1184, 355] width 86 height 42
select select "In-person"
click at [1141, 334] on select "Mode Online In-person Blended" at bounding box center [1184, 355] width 86 height 42
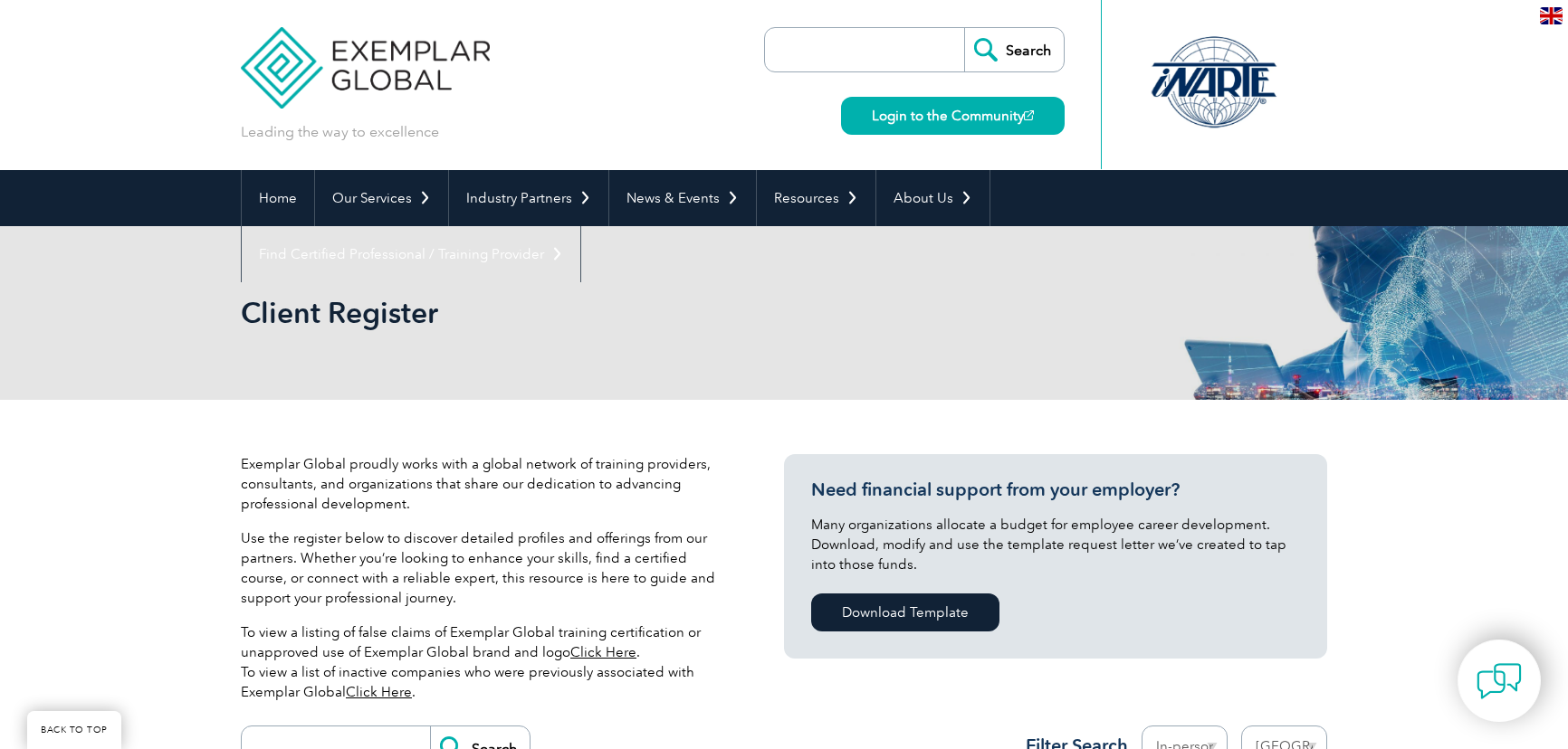
select select "[GEOGRAPHIC_DATA]"
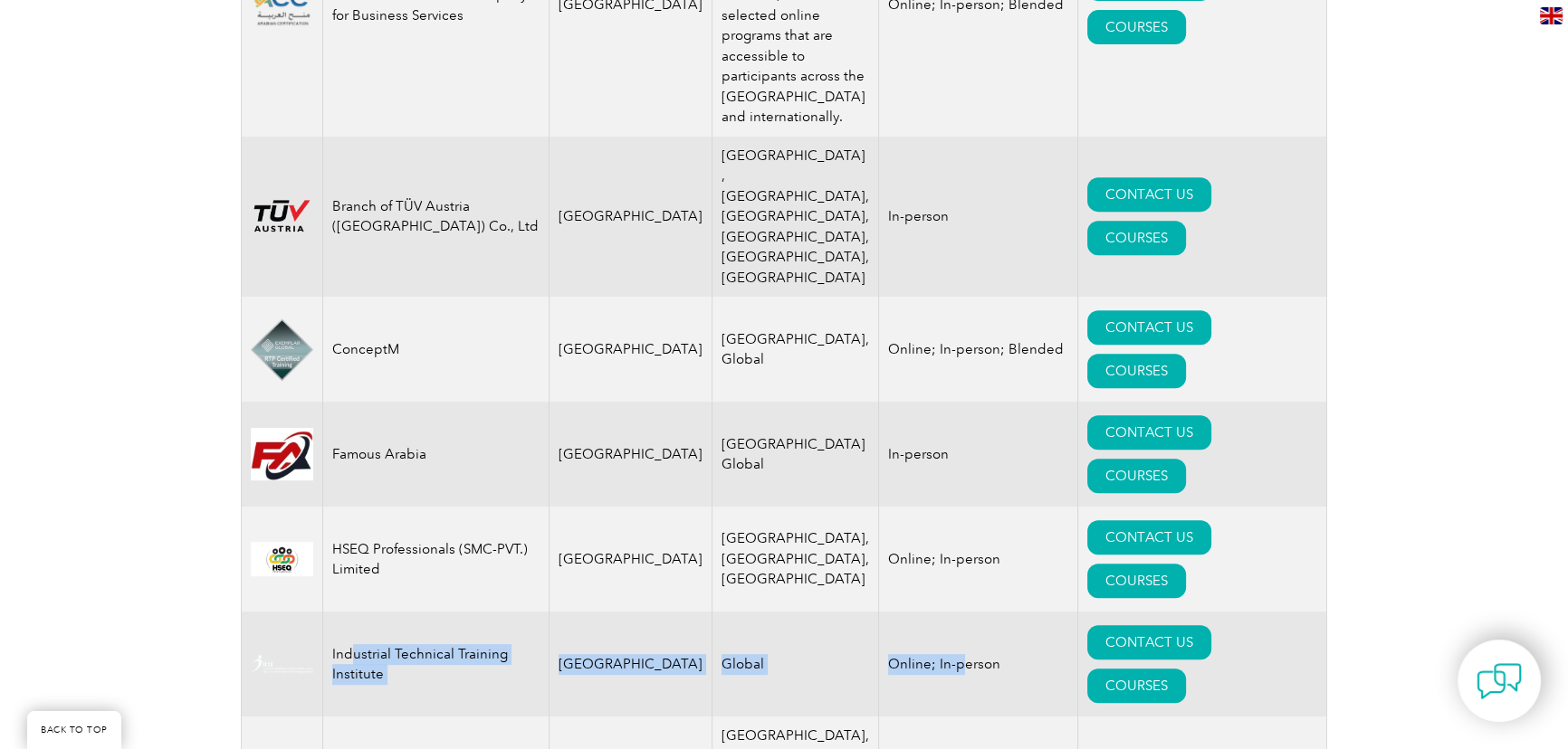
drag, startPoint x: 354, startPoint y: 568, endPoint x: 904, endPoint y: 591, distance: 550.5
click at [904, 612] on tr "Industrial Technical Training Institute Saudi Arabia Global Online; In-person C…" at bounding box center [784, 664] width 1085 height 105
click at [912, 612] on td "Online; In-person" at bounding box center [979, 664] width 200 height 105
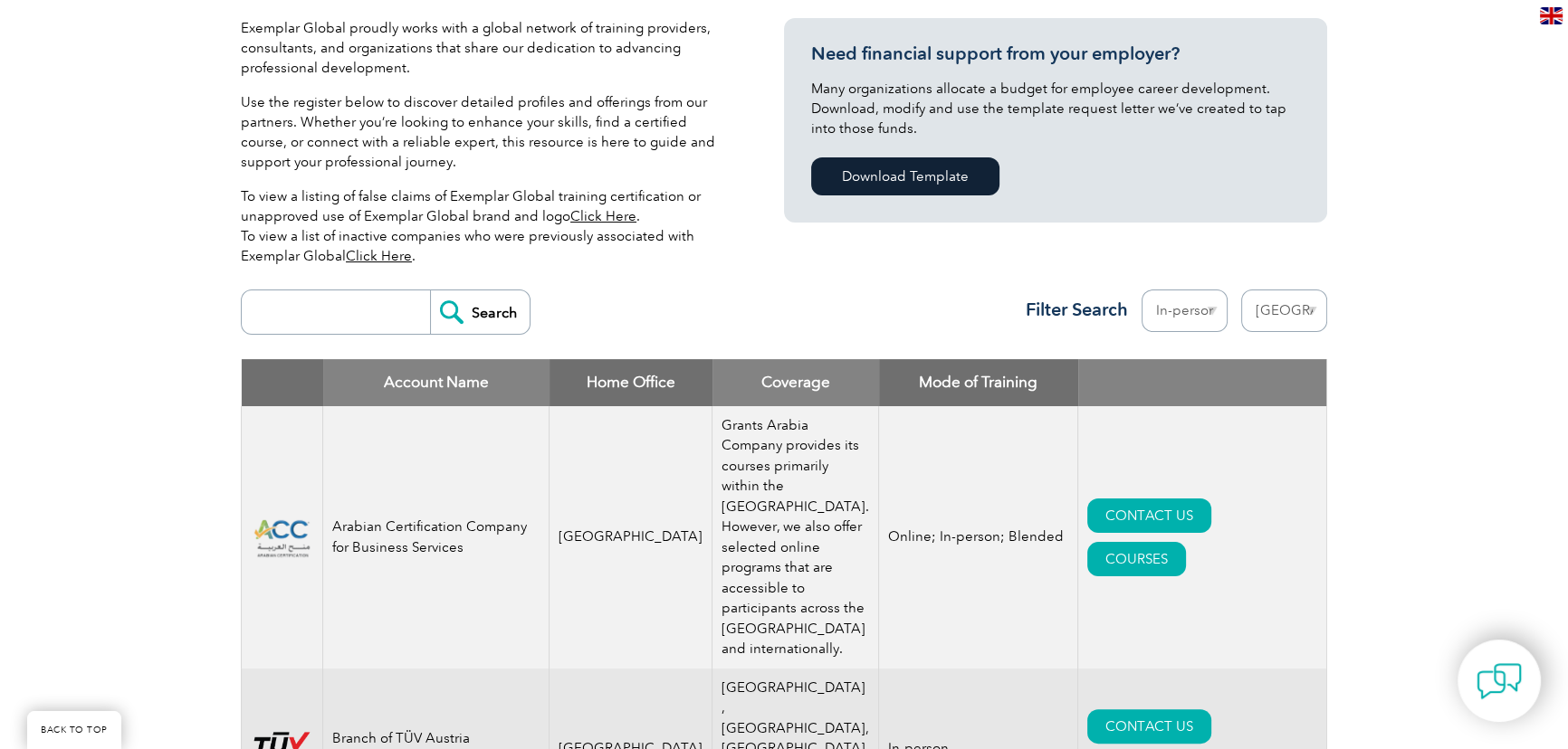
scroll to position [391, 0]
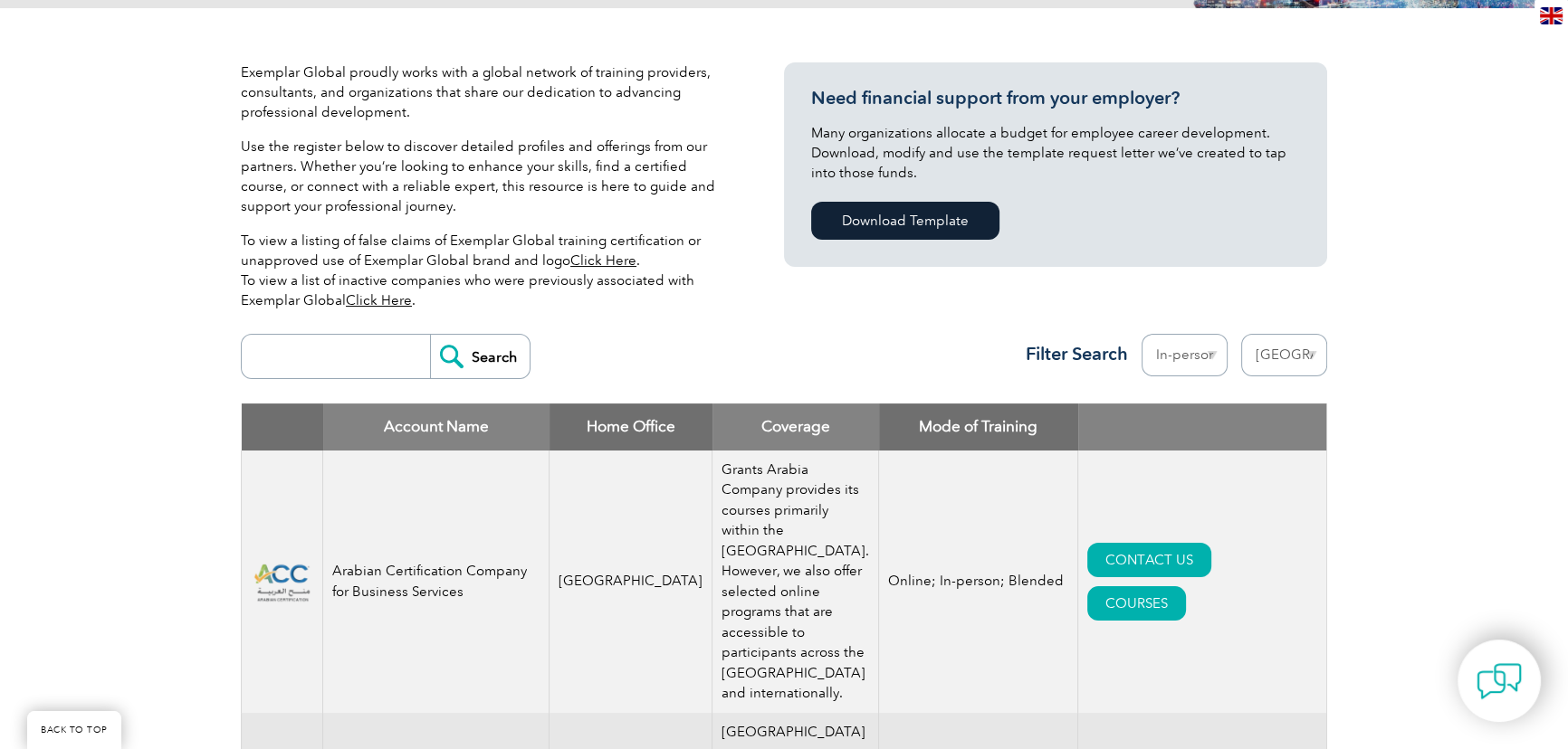
drag, startPoint x: 1201, startPoint y: 363, endPoint x: 1194, endPoint y: 371, distance: 10.6
click at [1200, 364] on select "Mode Online In-person Blended" at bounding box center [1184, 355] width 86 height 42
select select "Blended"
click at [1141, 334] on select "Mode Online In-person Blended" at bounding box center [1184, 355] width 86 height 42
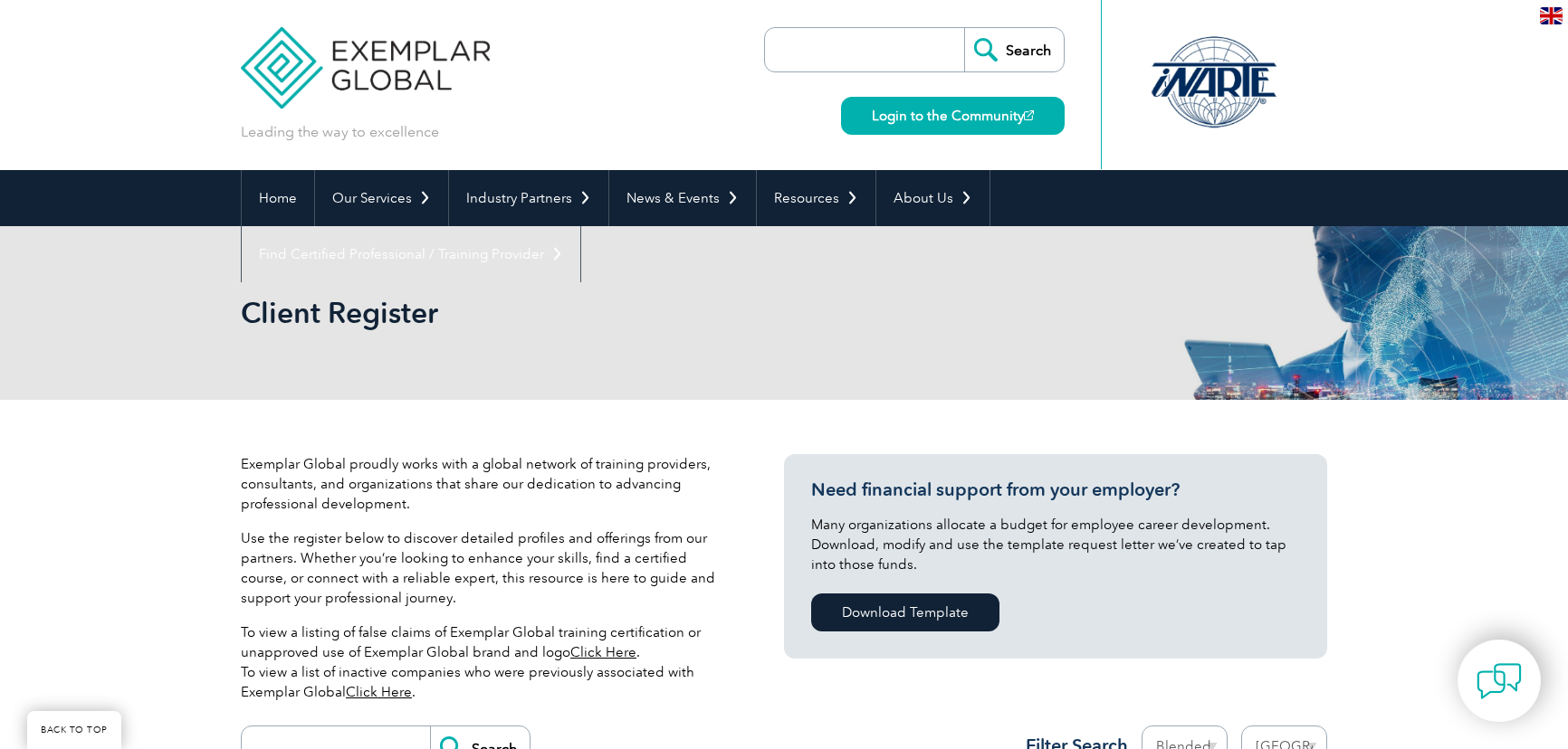
select select "[GEOGRAPHIC_DATA]"
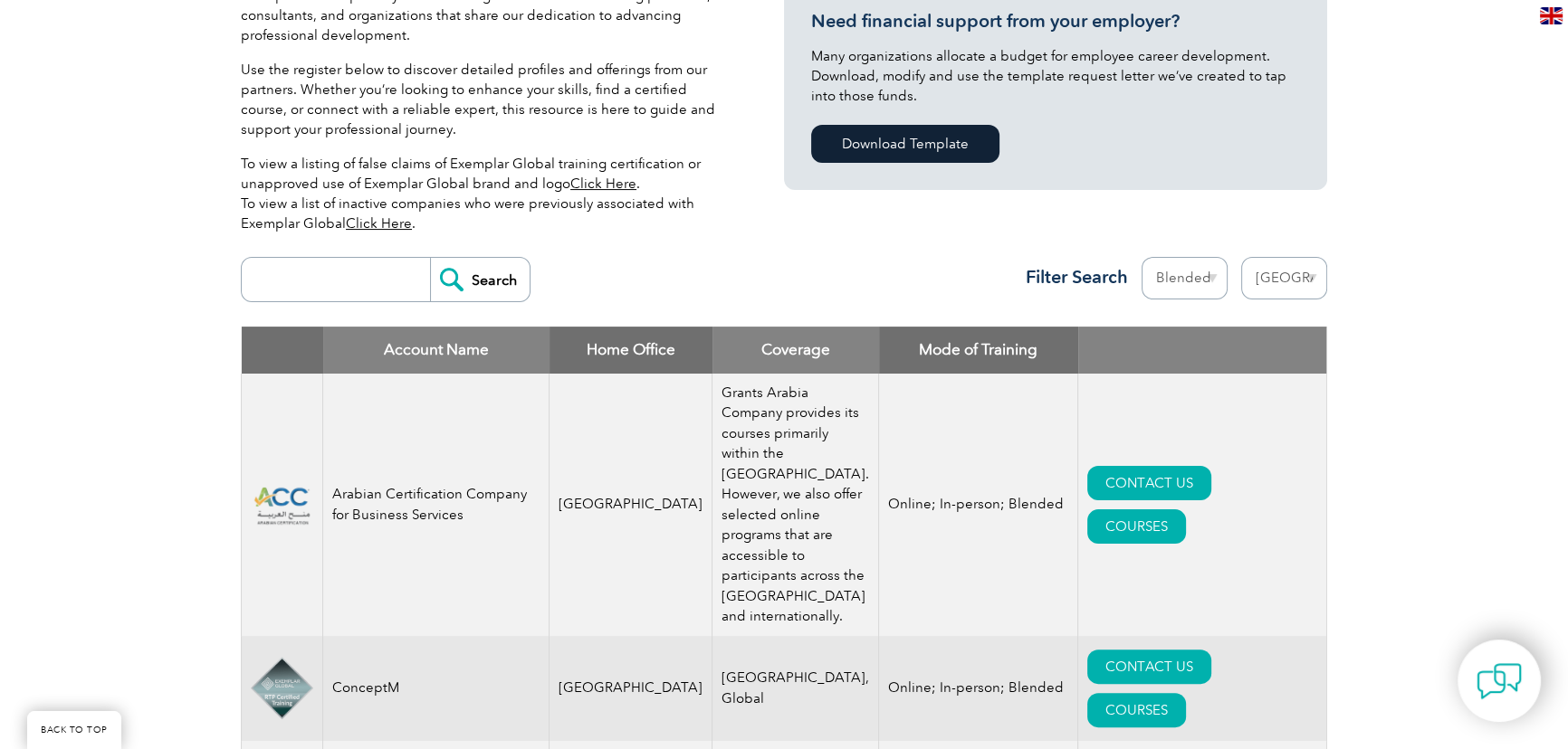
scroll to position [297, 0]
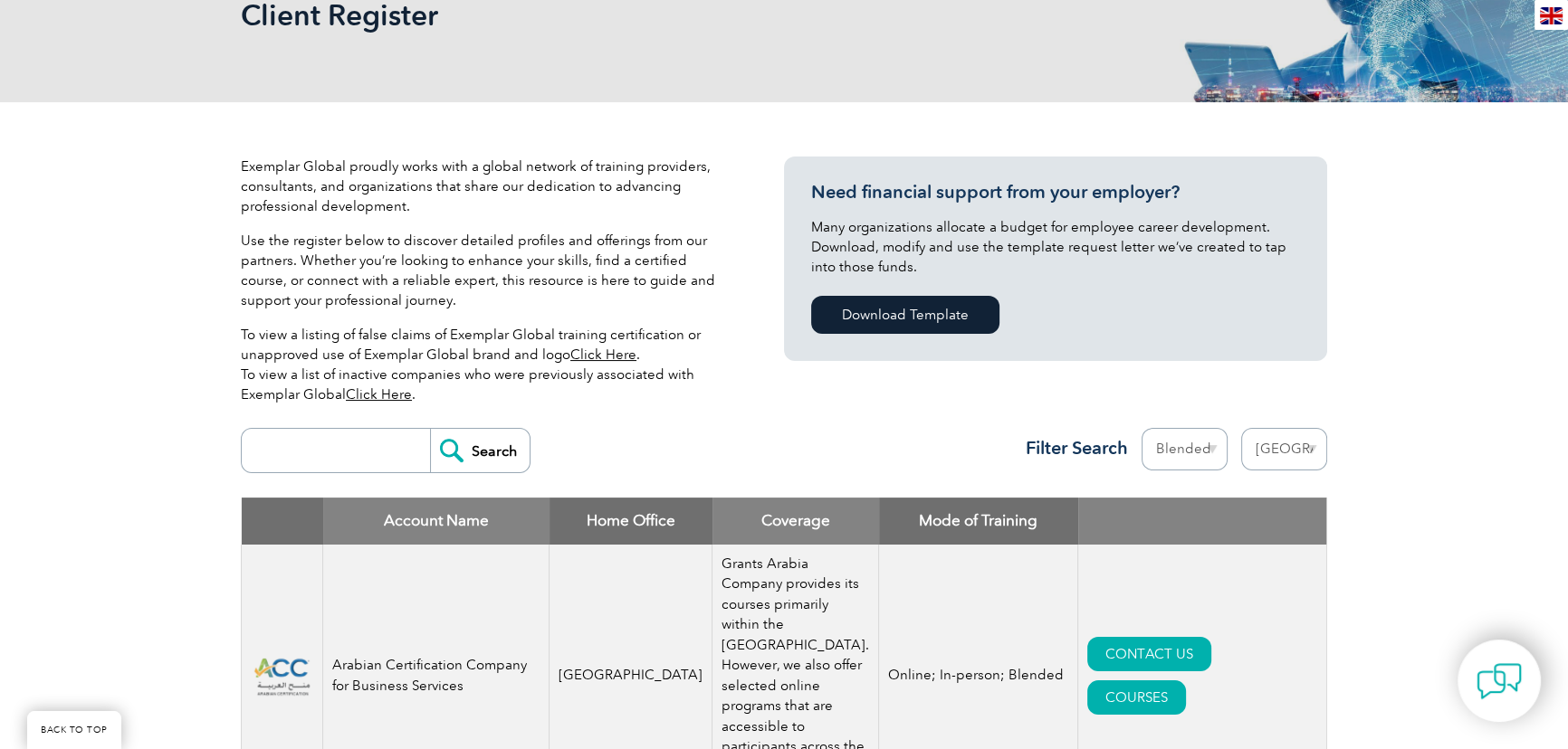
click at [1158, 454] on select "Mode Online In-person Blended" at bounding box center [1184, 449] width 86 height 42
select select
click at [1141, 428] on select "Mode Online In-person Blended" at bounding box center [1184, 449] width 86 height 42
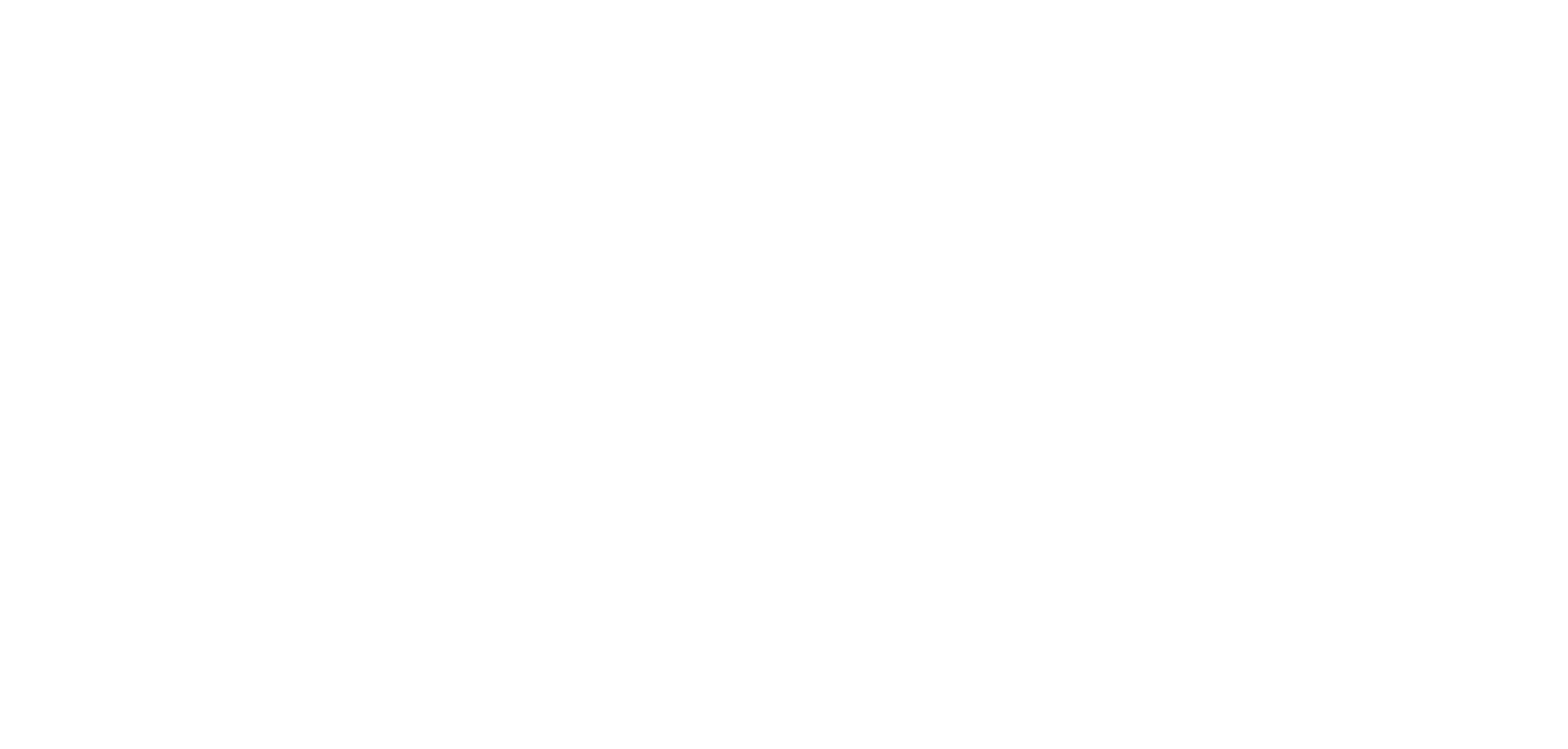
select select "[GEOGRAPHIC_DATA]"
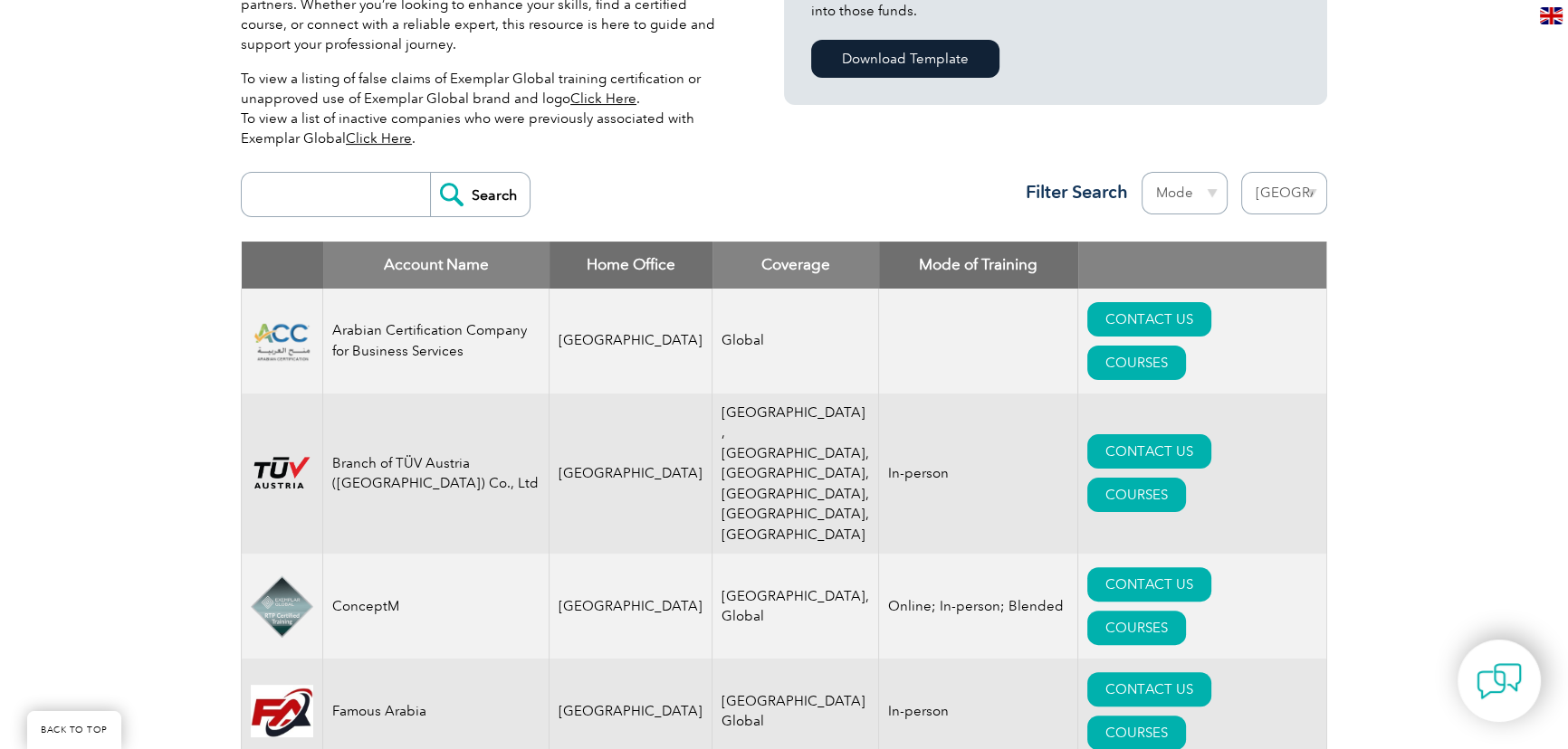
scroll to position [493, 0]
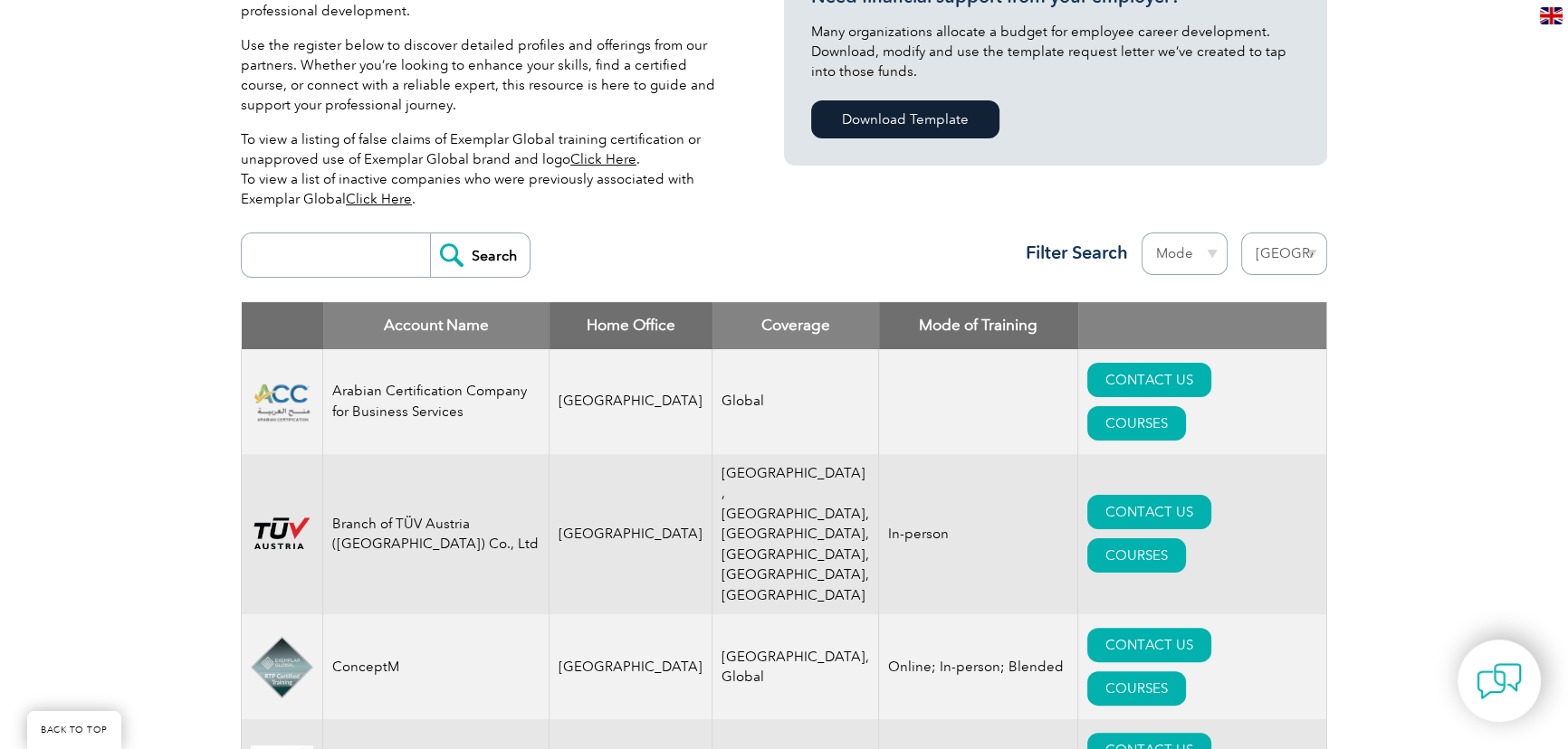
drag, startPoint x: 706, startPoint y: 292, endPoint x: 685, endPoint y: 291, distance: 21.0
click at [709, 289] on div "Search Region [GEOGRAPHIC_DATA] [GEOGRAPHIC_DATA] [GEOGRAPHIC_DATA] [GEOGRAPHIC…" at bounding box center [784, 263] width 1086 height 79
